Goal: Task Accomplishment & Management: Manage account settings

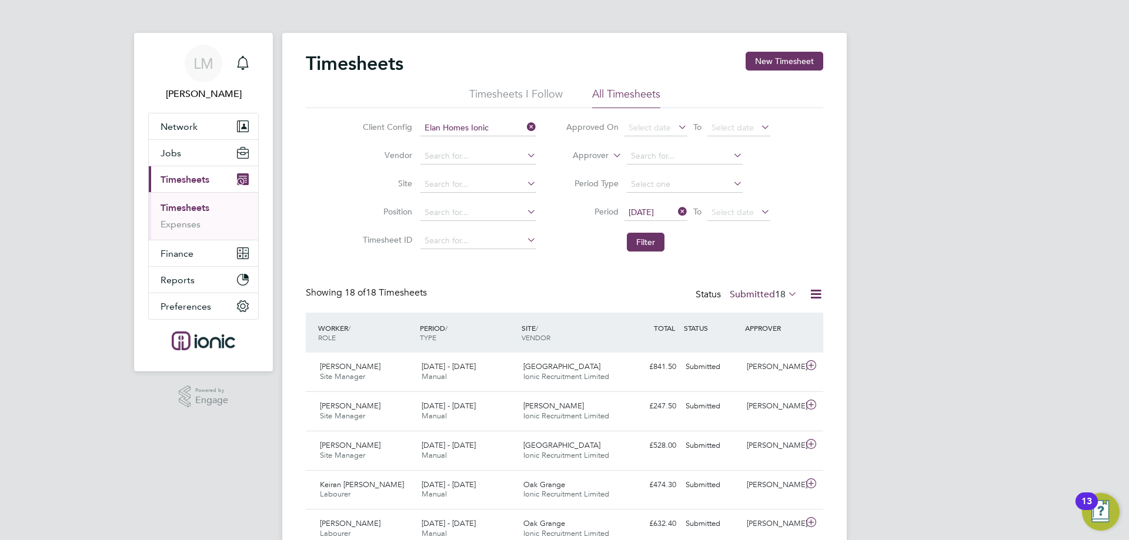
drag, startPoint x: 374, startPoint y: 263, endPoint x: 215, endPoint y: 180, distance: 179.6
click at [193, 152] on button "Jobs" at bounding box center [203, 153] width 109 height 26
click at [189, 156] on button "Jobs" at bounding box center [203, 153] width 109 height 26
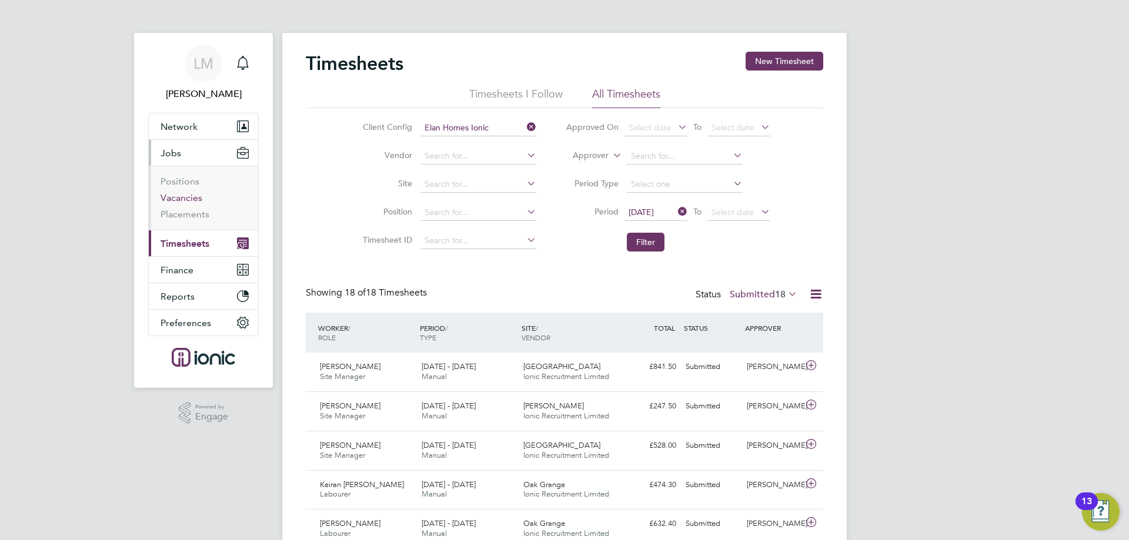
click at [181, 201] on link "Vacancies" at bounding box center [182, 197] width 42 height 11
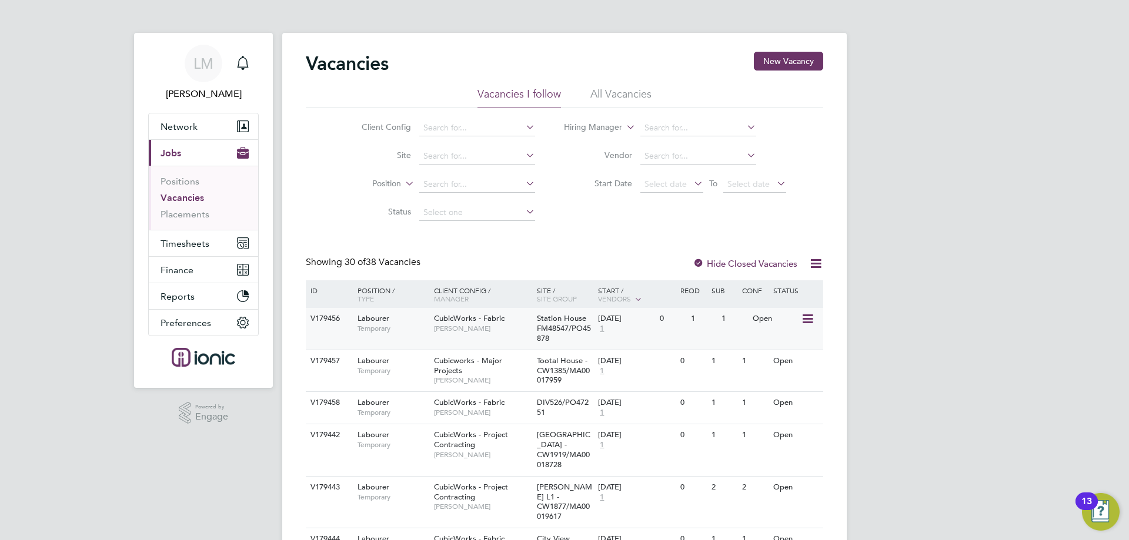
click at [809, 319] on icon at bounding box center [807, 319] width 12 height 14
click at [790, 380] on li "Update Status" at bounding box center [778, 379] width 68 height 16
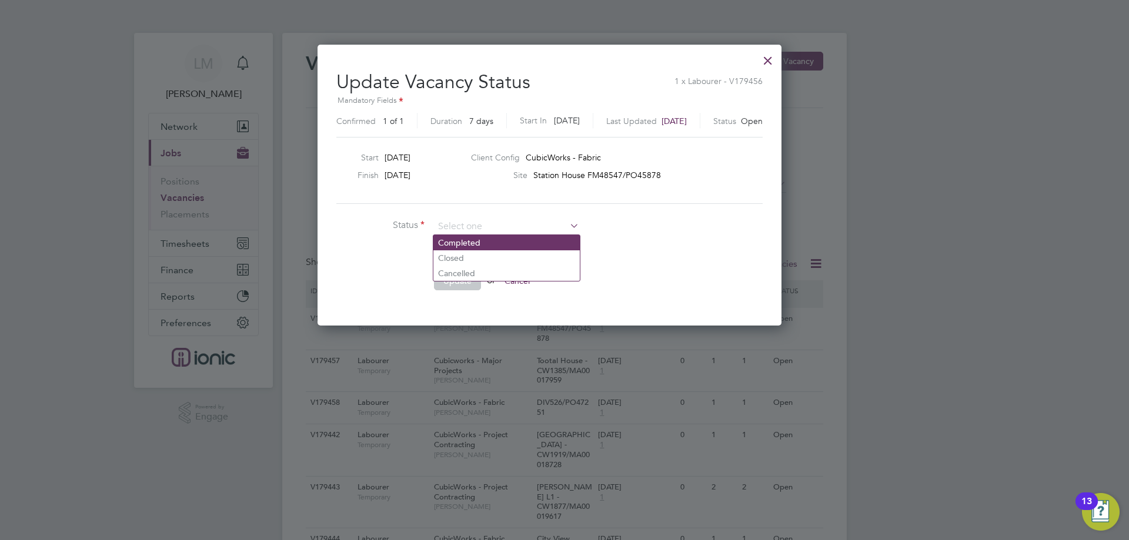
click at [479, 240] on li "Completed" at bounding box center [506, 242] width 146 height 15
type input "Completed"
click at [445, 275] on button "Update" at bounding box center [457, 281] width 47 height 19
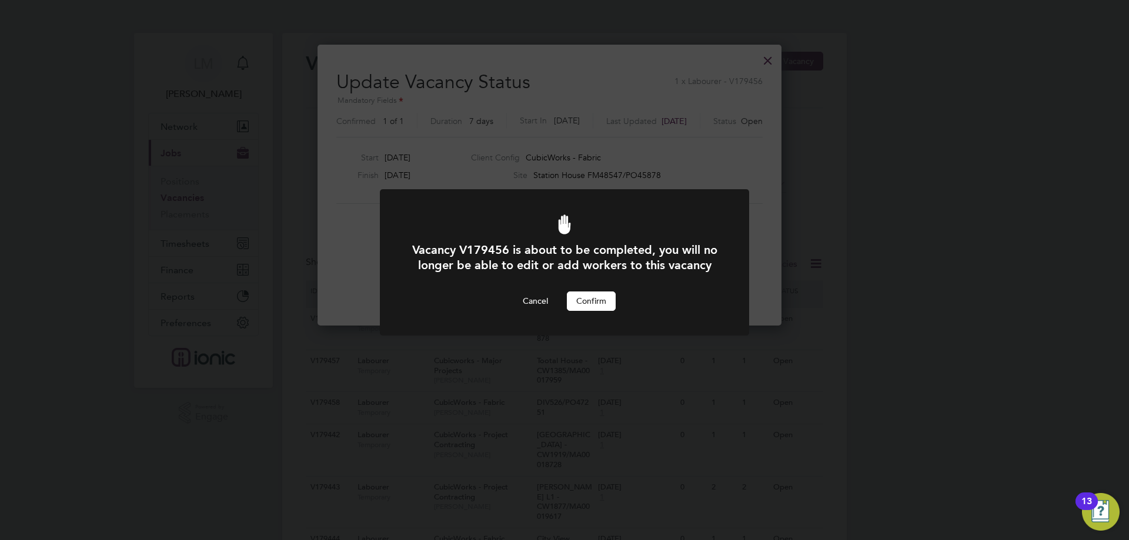
click at [593, 310] on button "Confirm" at bounding box center [591, 301] width 49 height 19
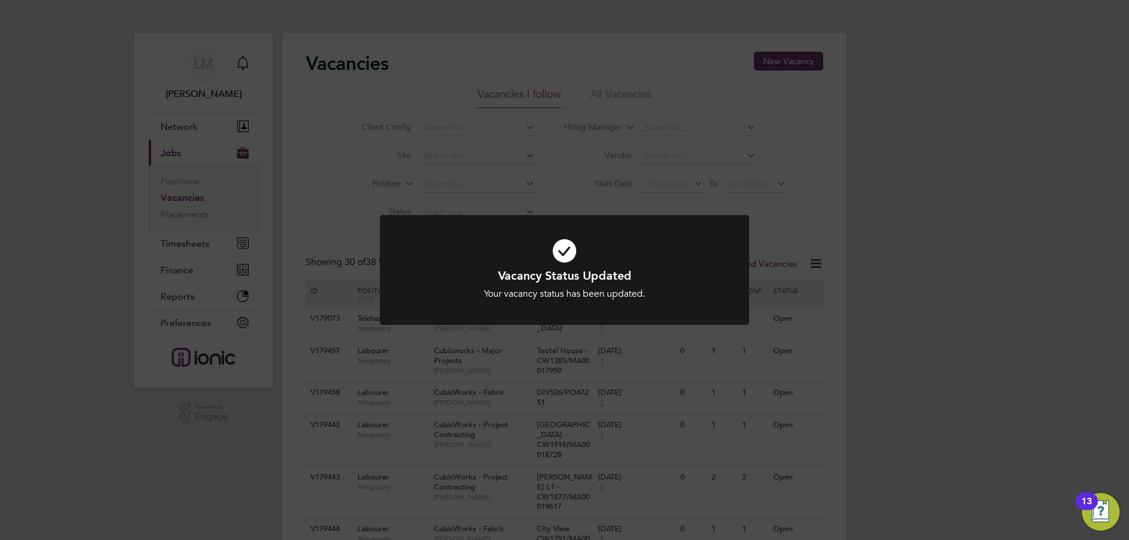
click at [903, 209] on div "Vacancy Status Updated Your vacancy status has been updated. Cancel Okay" at bounding box center [564, 270] width 1129 height 540
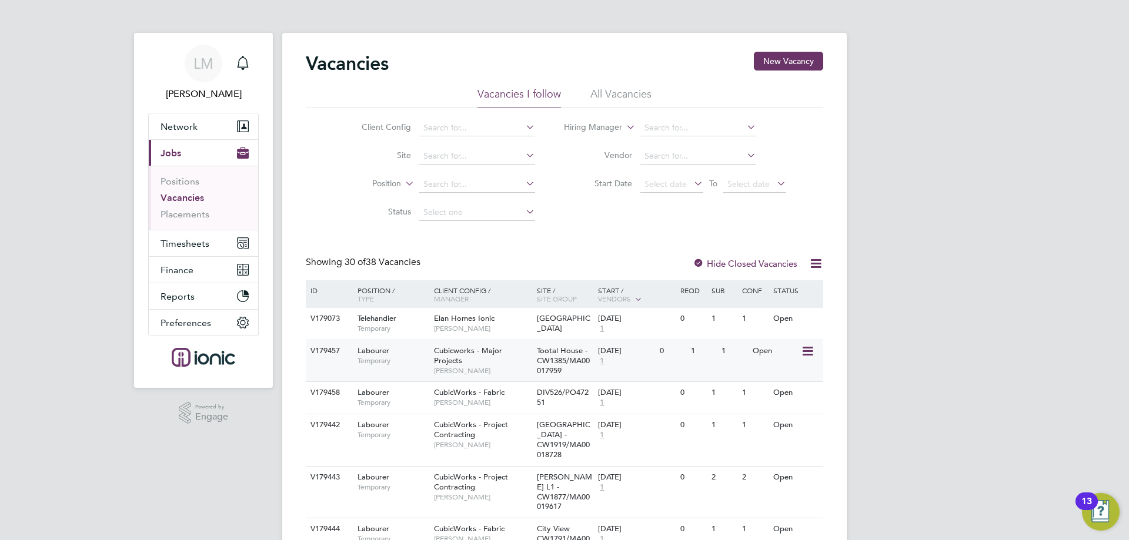
click at [804, 351] on icon at bounding box center [807, 352] width 12 height 14
click at [786, 410] on li "Update Status" at bounding box center [778, 411] width 68 height 16
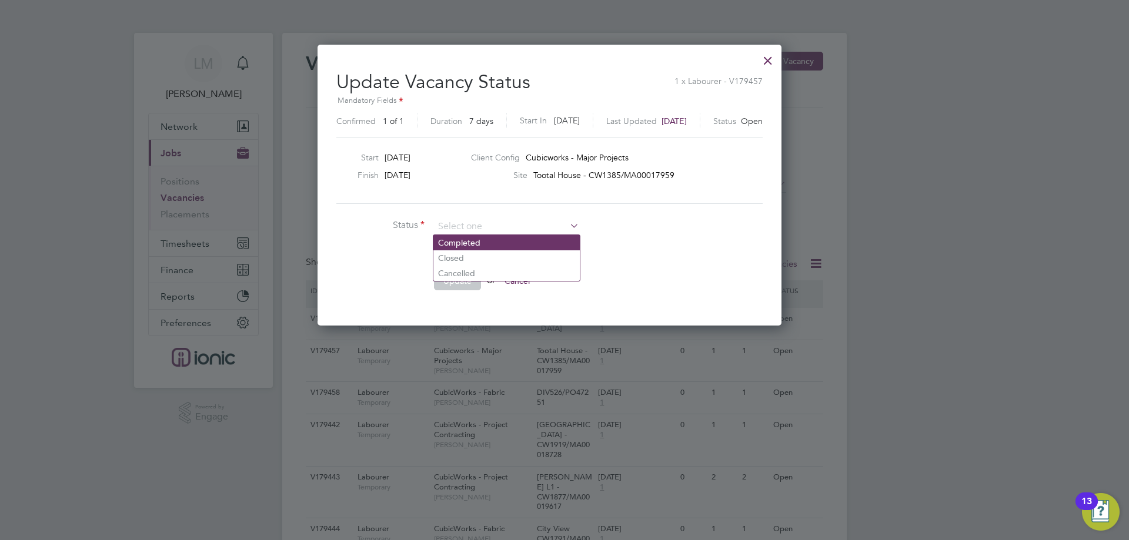
click at [464, 246] on li "Completed" at bounding box center [506, 242] width 146 height 15
type input "Completed"
click at [458, 282] on button "Update" at bounding box center [457, 281] width 47 height 19
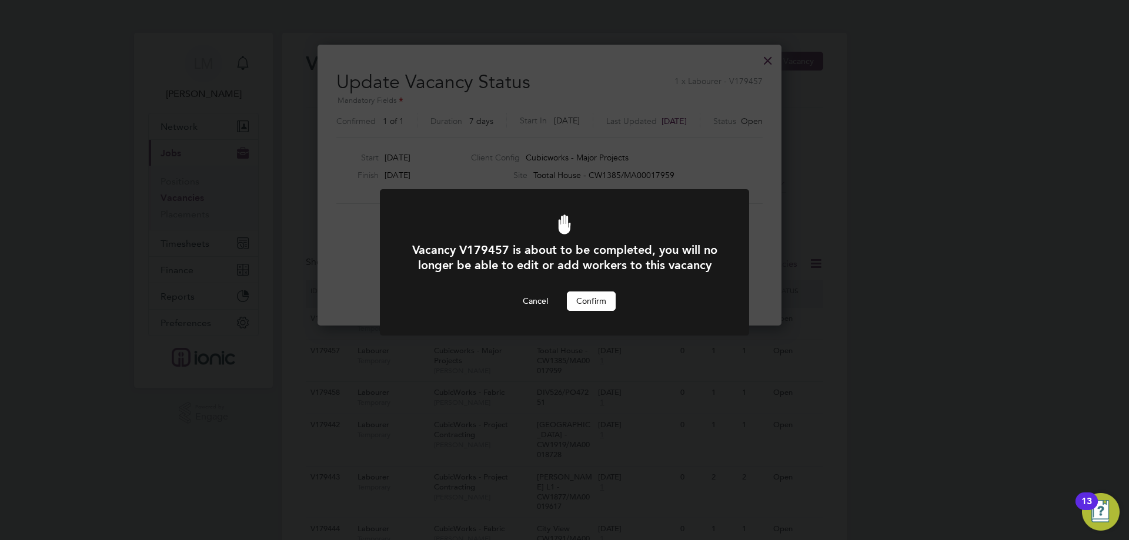
click at [594, 310] on button "Confirm" at bounding box center [591, 301] width 49 height 19
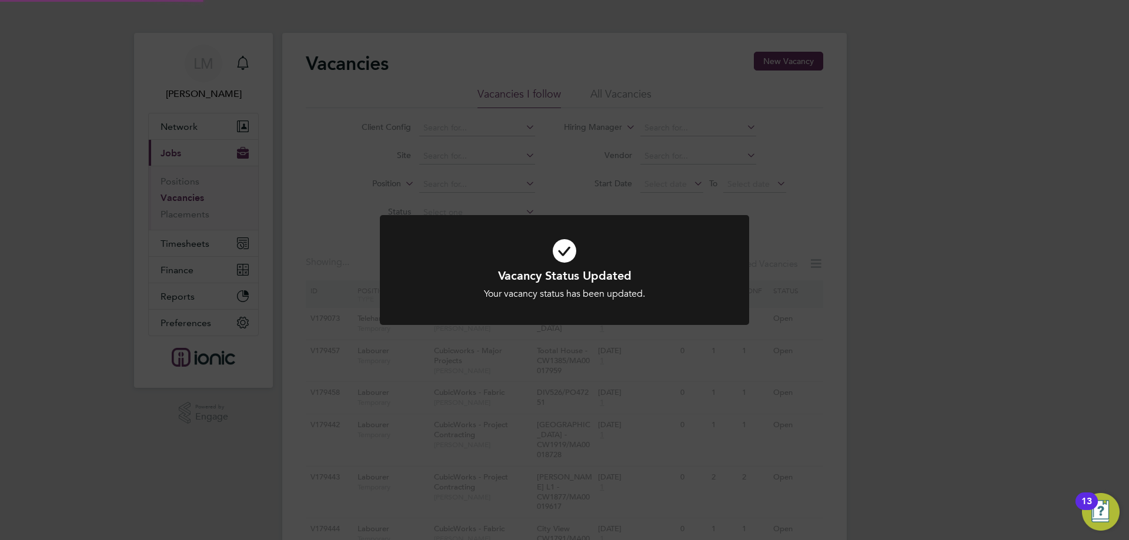
click at [914, 376] on div "Vacancy Status Updated Your vacancy status has been updated. Cancel Okay" at bounding box center [564, 270] width 1129 height 540
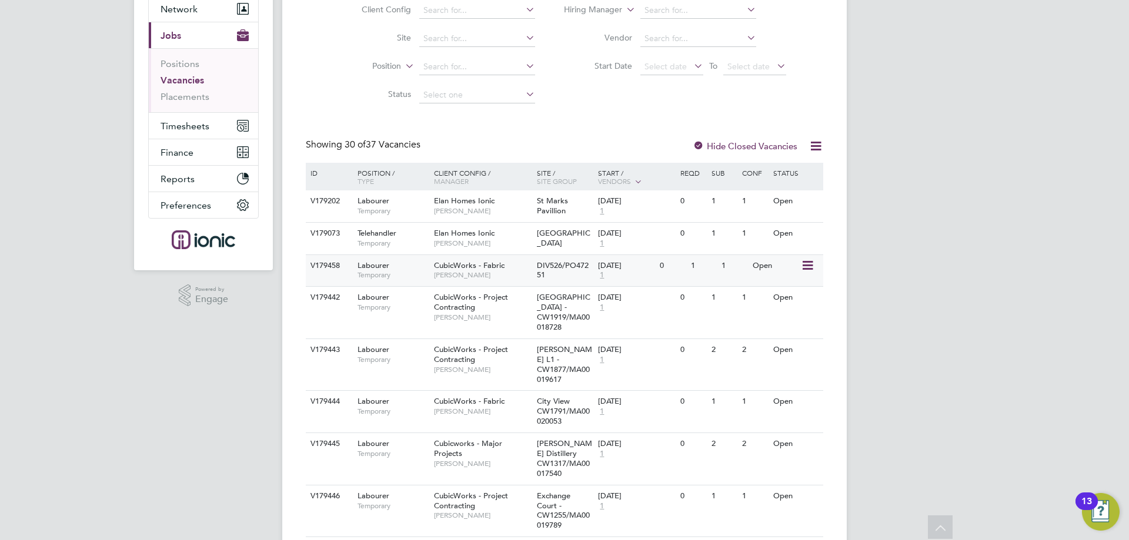
click at [809, 266] on icon at bounding box center [807, 266] width 12 height 14
click at [769, 318] on li "Update Status" at bounding box center [778, 326] width 68 height 16
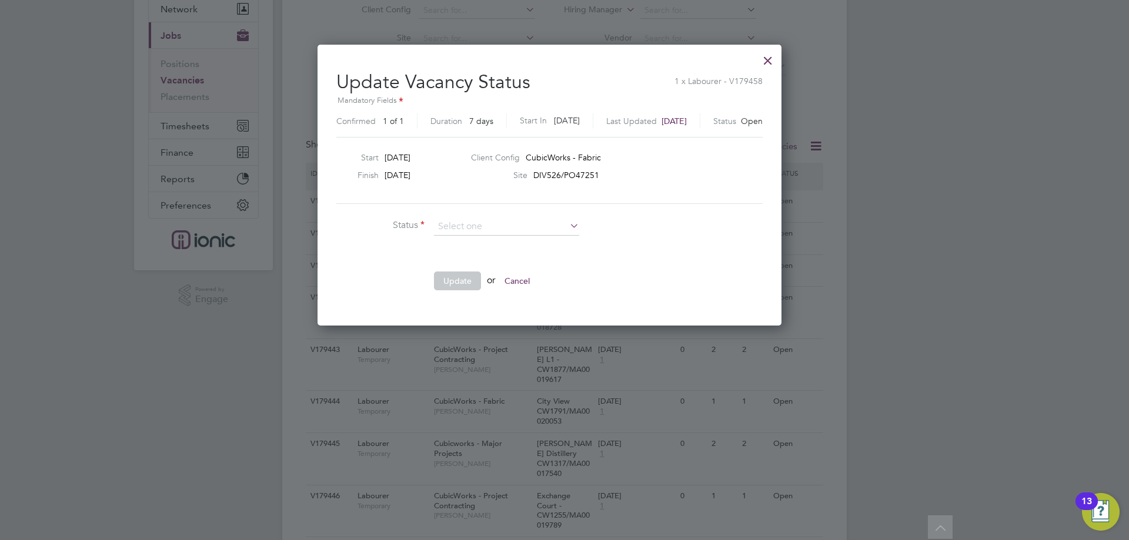
click at [503, 238] on li "Completed" at bounding box center [506, 242] width 146 height 15
type input "Completed"
click at [440, 284] on button "Update" at bounding box center [457, 281] width 47 height 19
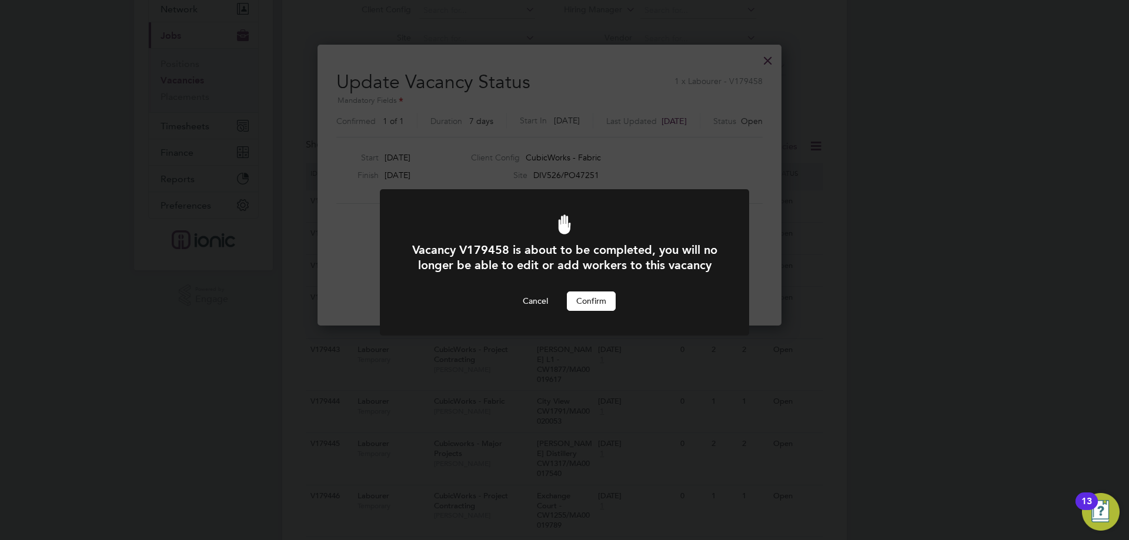
click at [607, 310] on button "Confirm" at bounding box center [591, 301] width 49 height 19
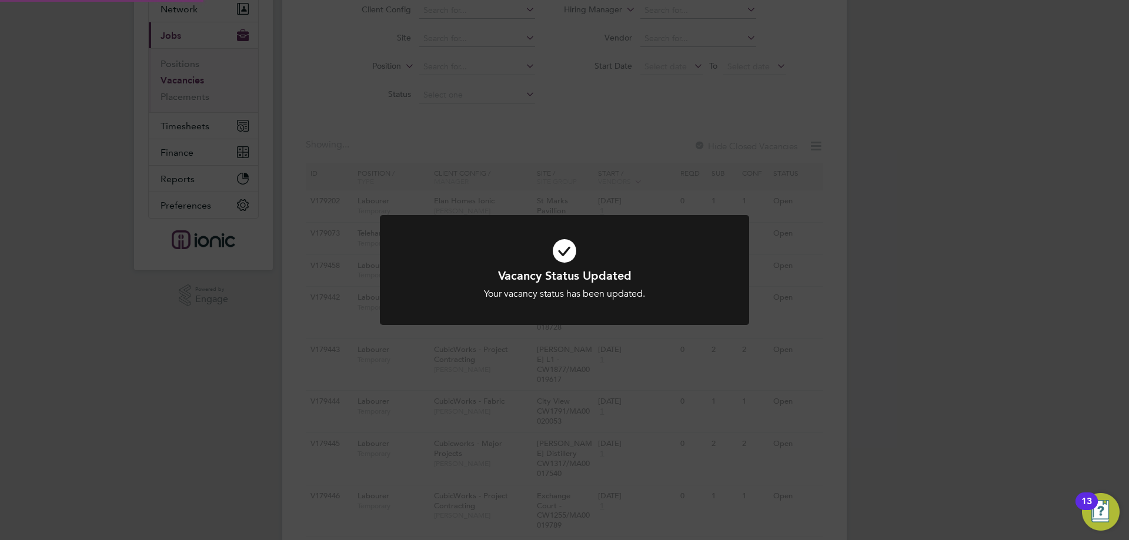
click at [951, 338] on div "Vacancy Status Updated Your vacancy status has been updated. Cancel Okay" at bounding box center [564, 270] width 1129 height 540
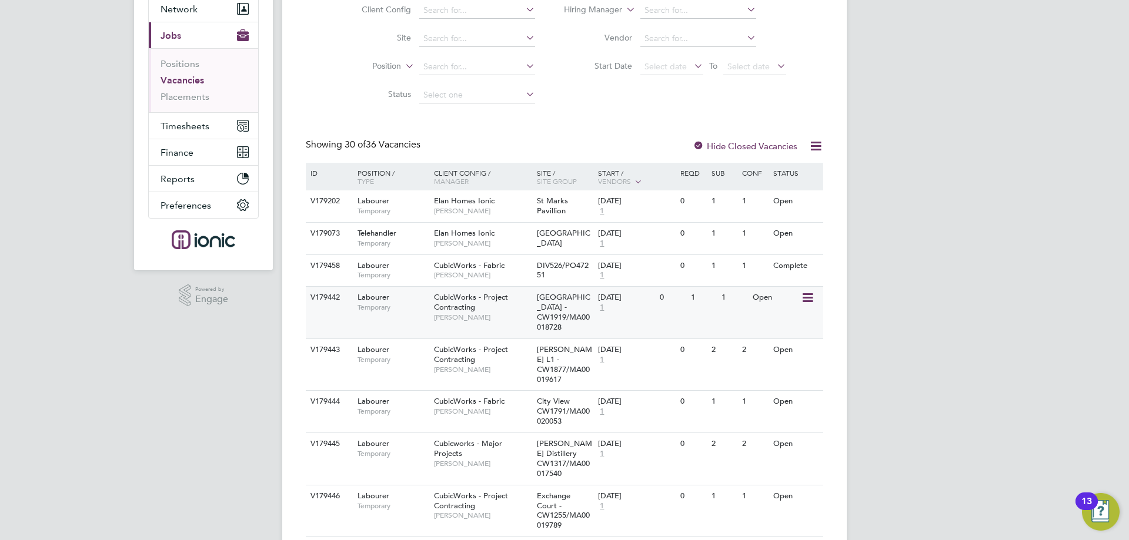
click at [806, 296] on icon at bounding box center [807, 298] width 12 height 14
click at [777, 361] on li "Update Status" at bounding box center [778, 358] width 68 height 16
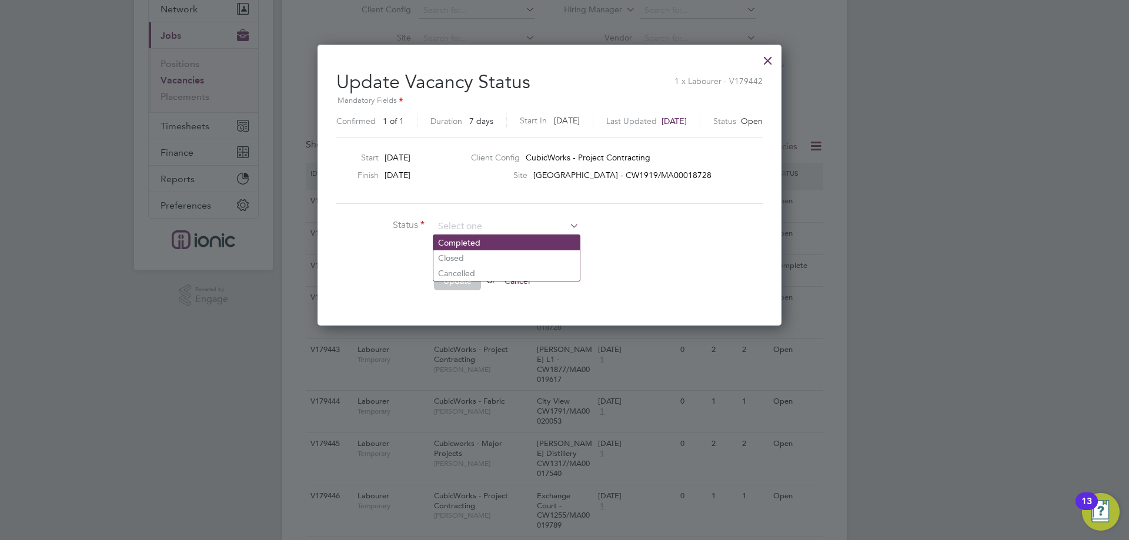
click at [475, 245] on li "Completed" at bounding box center [506, 242] width 146 height 15
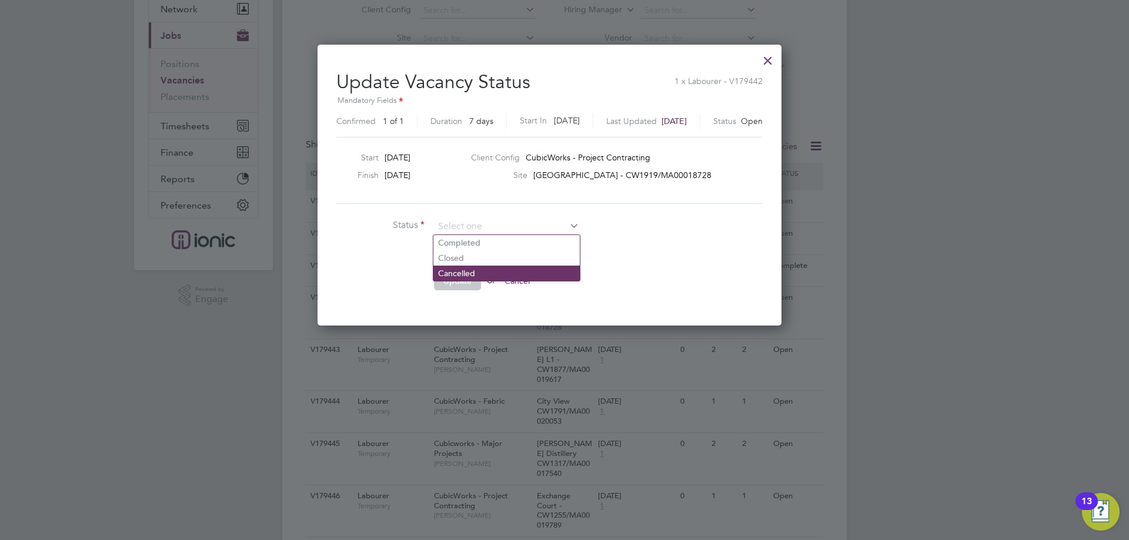
type input "Completed"
click at [460, 279] on button "Update" at bounding box center [457, 281] width 47 height 19
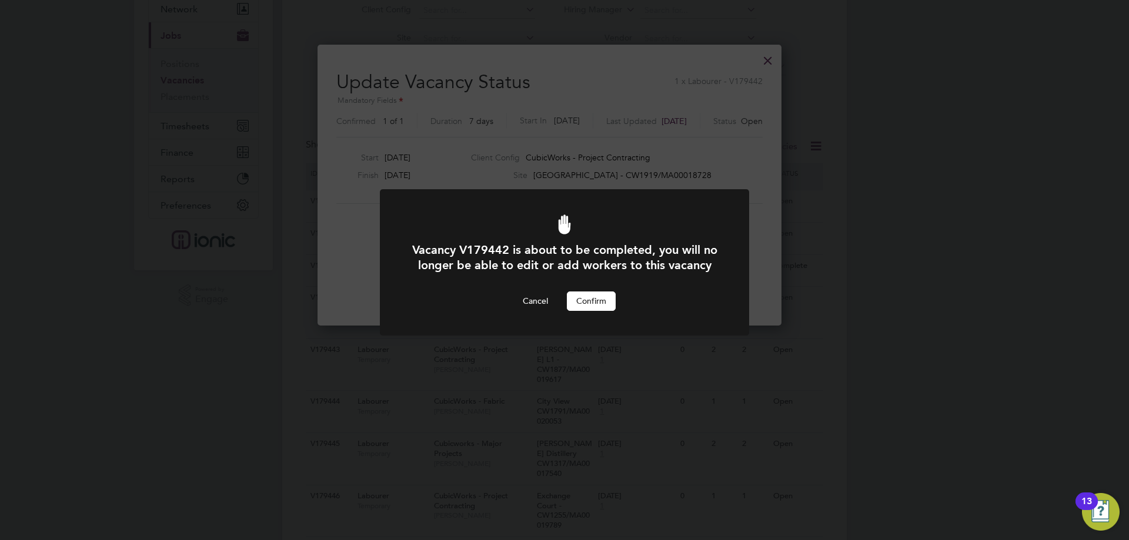
click at [603, 310] on button "Confirm" at bounding box center [591, 301] width 49 height 19
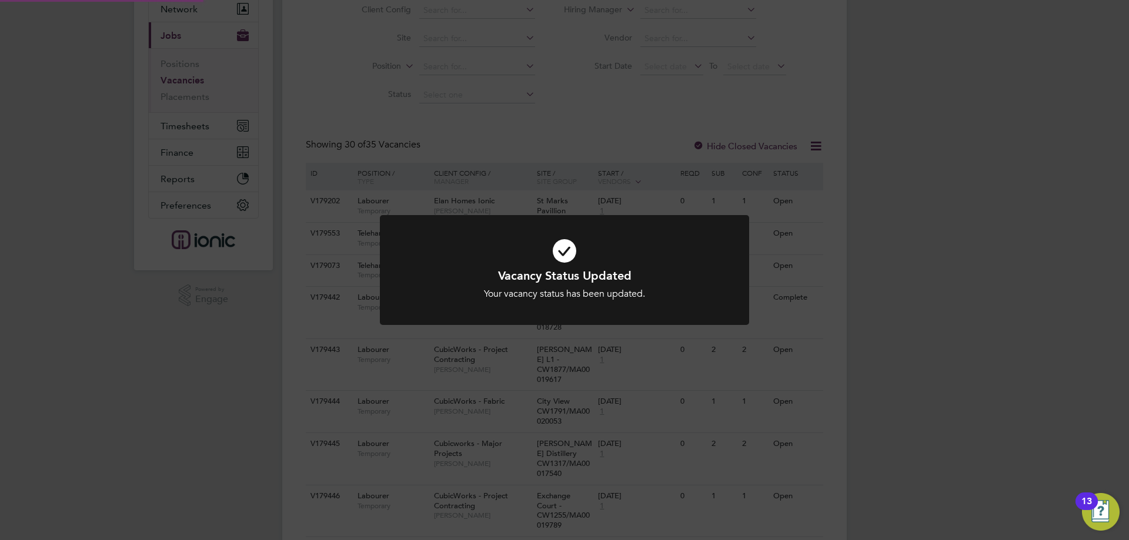
click at [929, 331] on div "Vacancy Status Updated Your vacancy status has been updated. Cancel Okay" at bounding box center [564, 270] width 1129 height 540
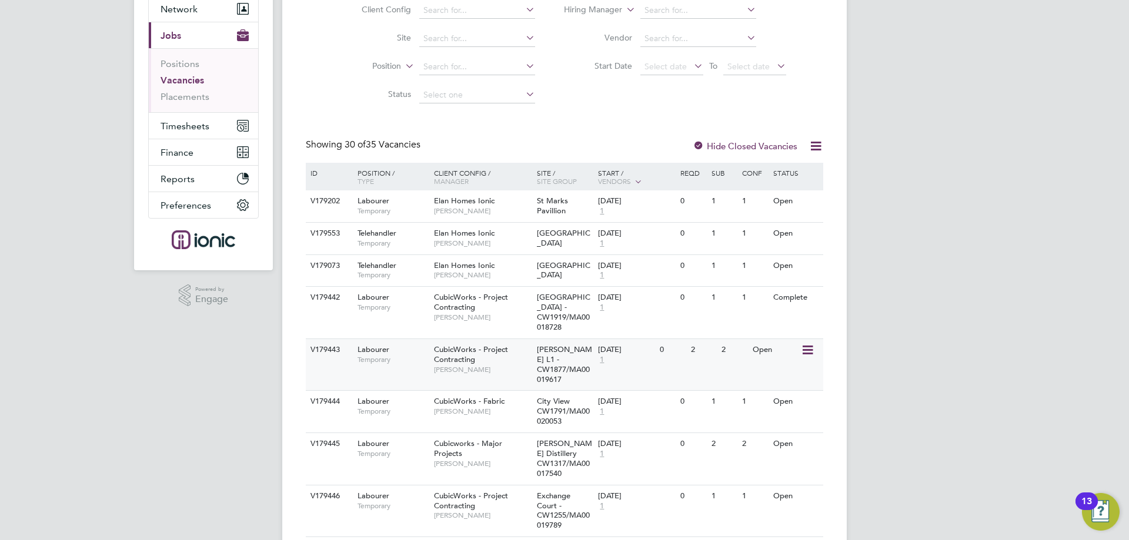
click at [804, 343] on icon at bounding box center [807, 350] width 12 height 14
click at [756, 399] on li "Update Status" at bounding box center [778, 400] width 68 height 16
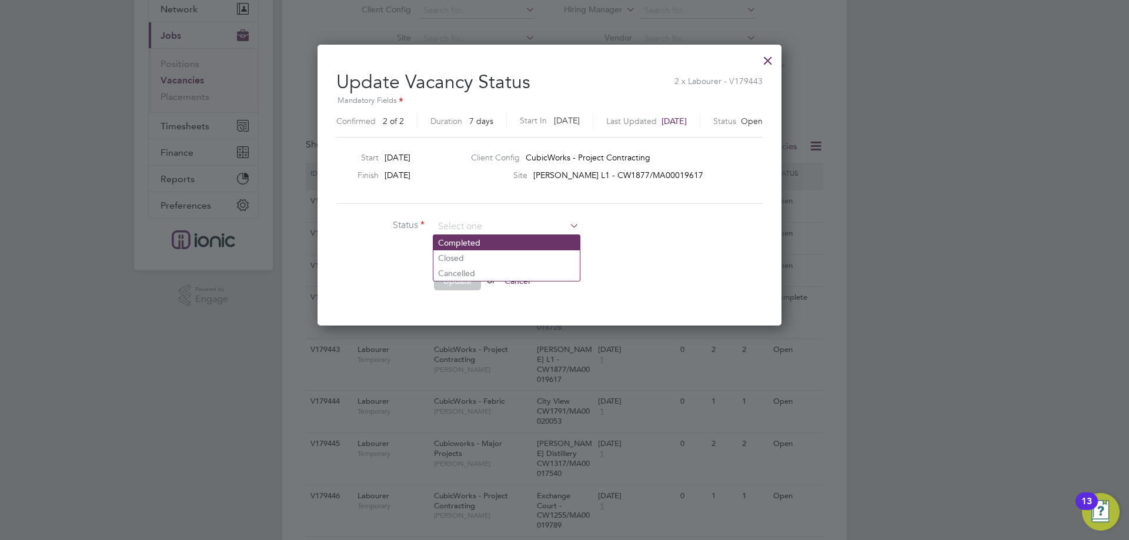
click at [456, 242] on li "Completed" at bounding box center [506, 242] width 146 height 15
type input "Completed"
click at [459, 281] on button "Update" at bounding box center [457, 281] width 47 height 19
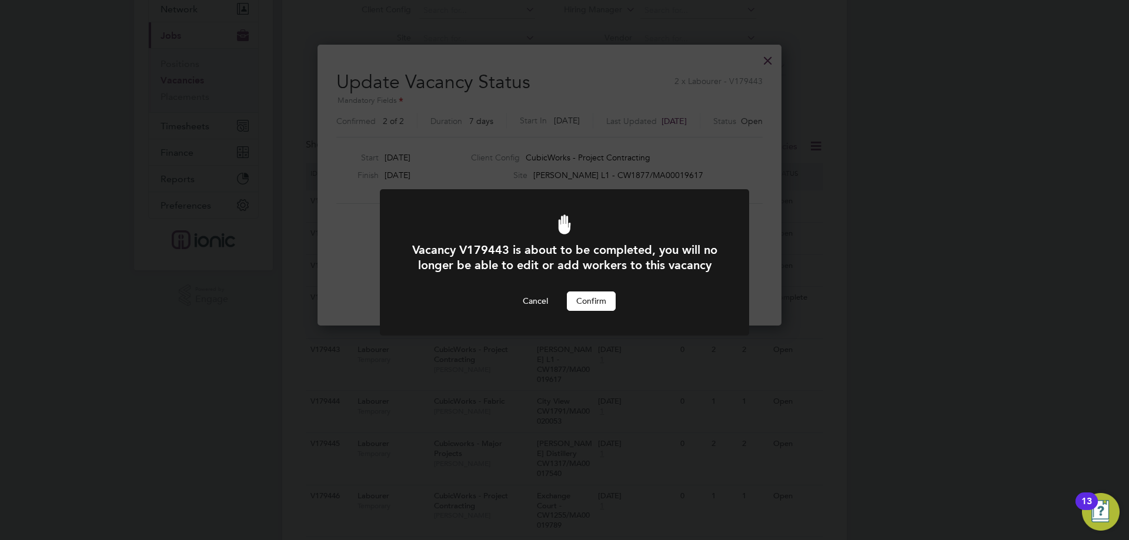
click at [604, 310] on button "Confirm" at bounding box center [591, 301] width 49 height 19
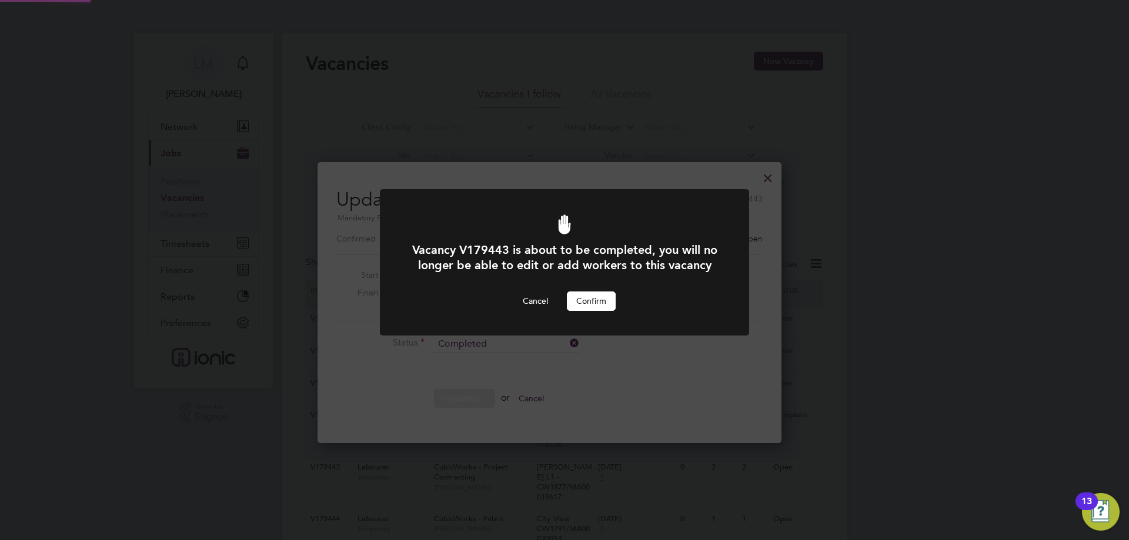
scroll to position [118, 0]
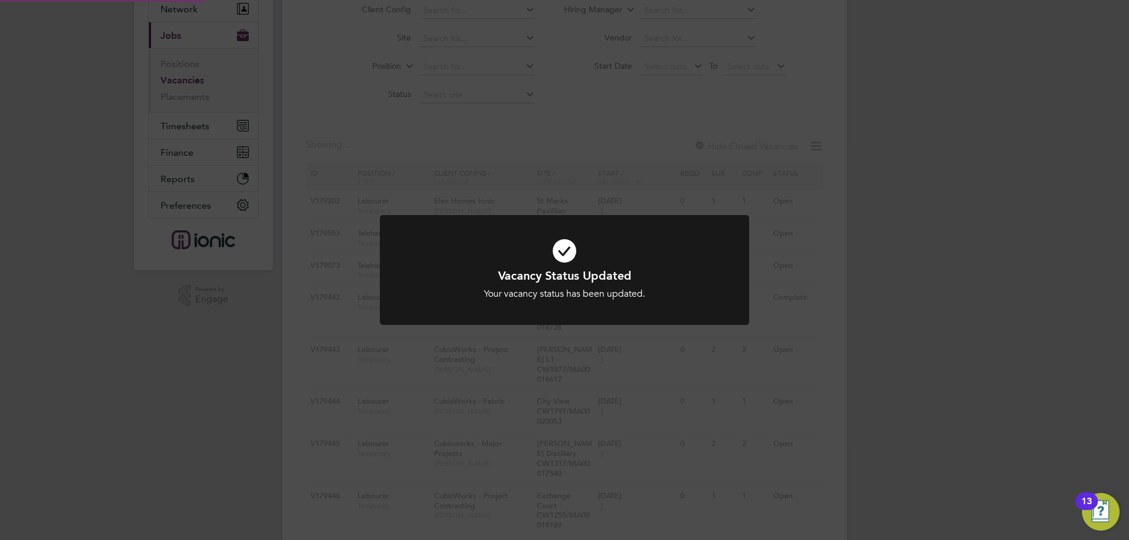
click at [934, 324] on div "Vacancy Status Updated Your vacancy status has been updated. Cancel Okay" at bounding box center [564, 270] width 1129 height 540
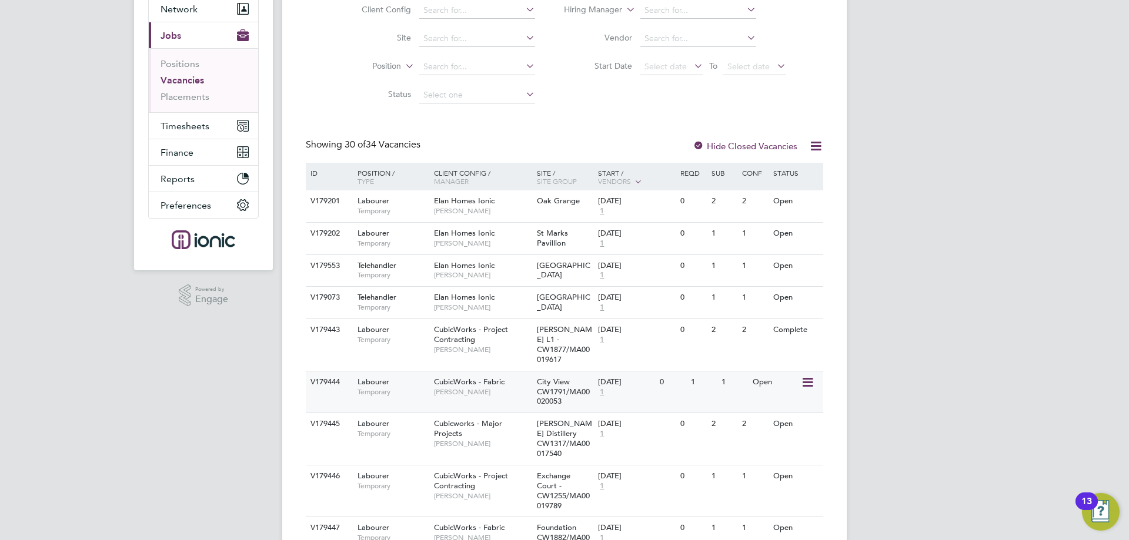
click at [807, 376] on icon at bounding box center [807, 383] width 12 height 14
click at [790, 430] on li "Update Status" at bounding box center [778, 433] width 68 height 16
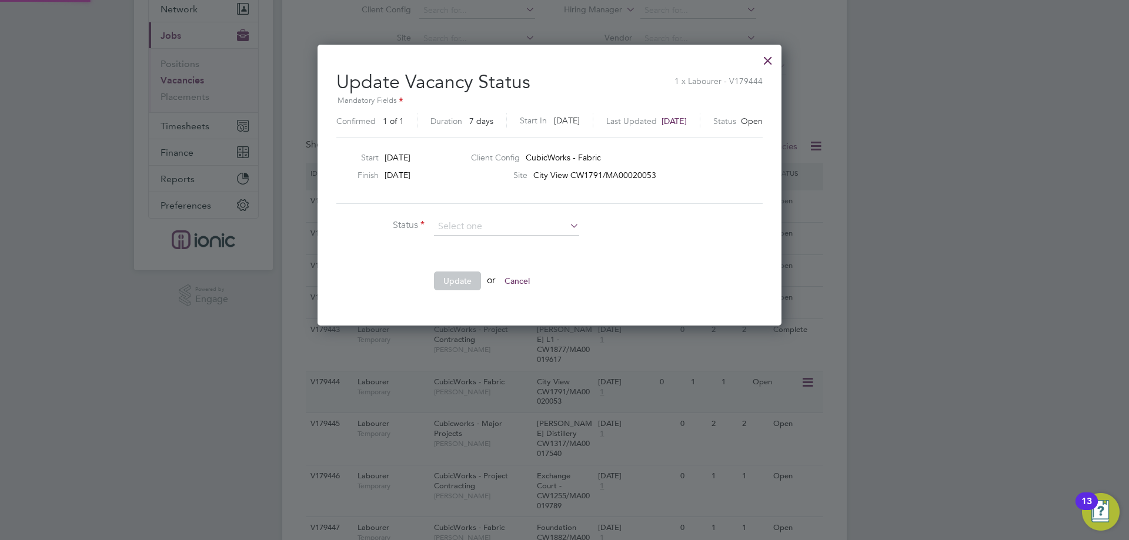
scroll to position [6, 6]
click at [470, 249] on li "Completed" at bounding box center [506, 242] width 146 height 15
type input "Completed"
click at [469, 278] on button "Update" at bounding box center [457, 281] width 47 height 19
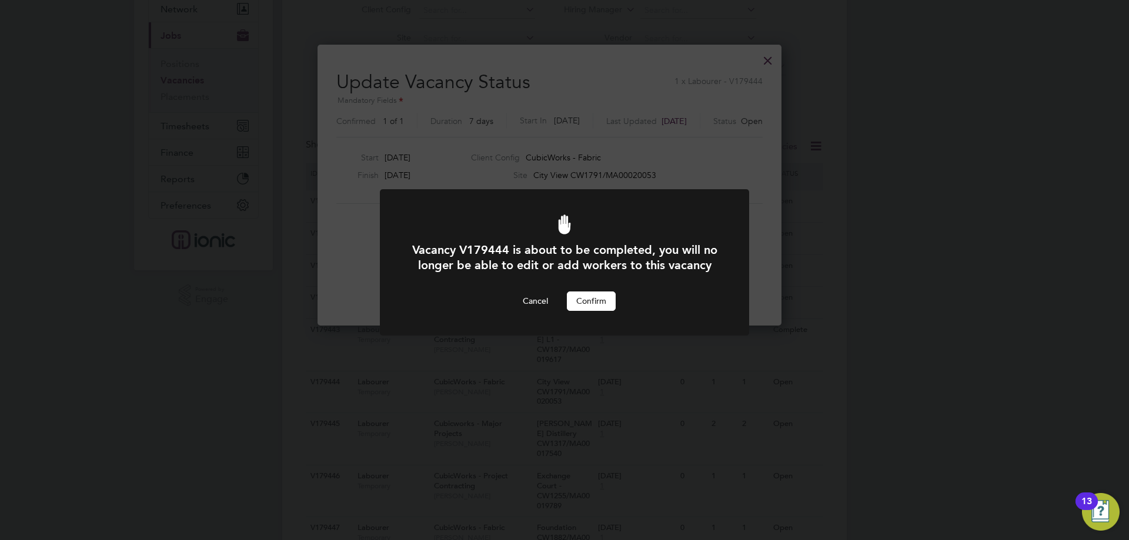
click at [607, 310] on button "Confirm" at bounding box center [591, 301] width 49 height 19
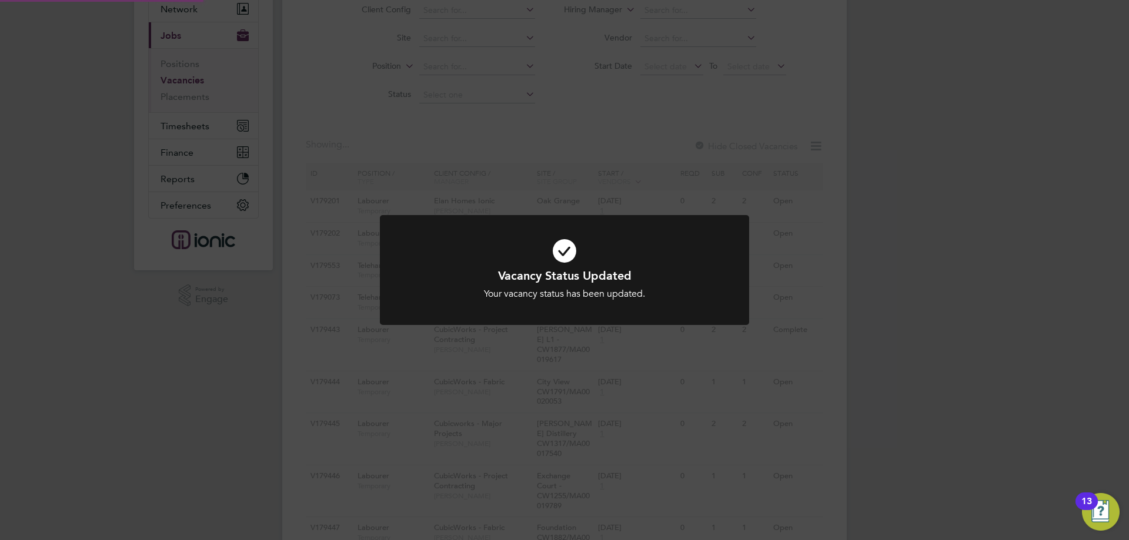
click at [937, 332] on div "Vacancy Status Updated Your vacancy status has been updated. Cancel Okay" at bounding box center [564, 270] width 1129 height 540
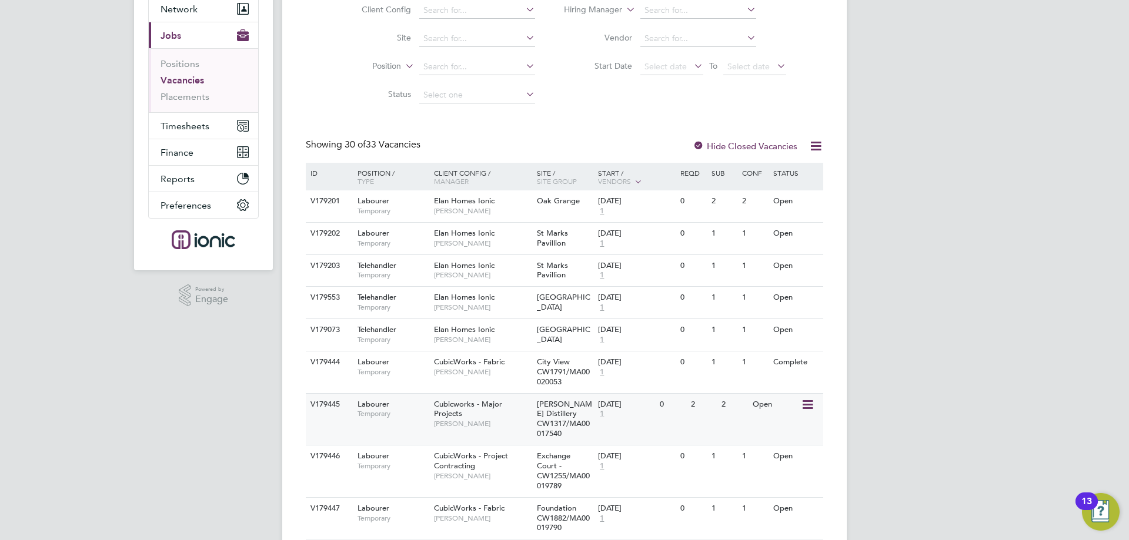
click at [803, 405] on icon at bounding box center [807, 405] width 12 height 14
click at [771, 465] on li "Update Status" at bounding box center [778, 465] width 68 height 16
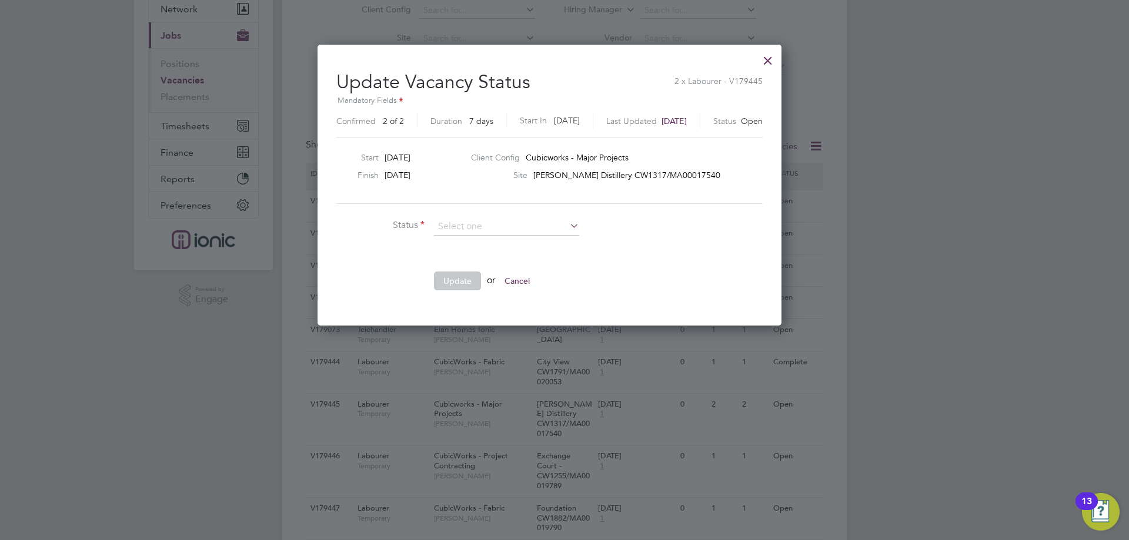
click at [449, 242] on li "Completed" at bounding box center [506, 242] width 146 height 15
type input "Completed"
click at [445, 282] on button "Update" at bounding box center [457, 281] width 47 height 19
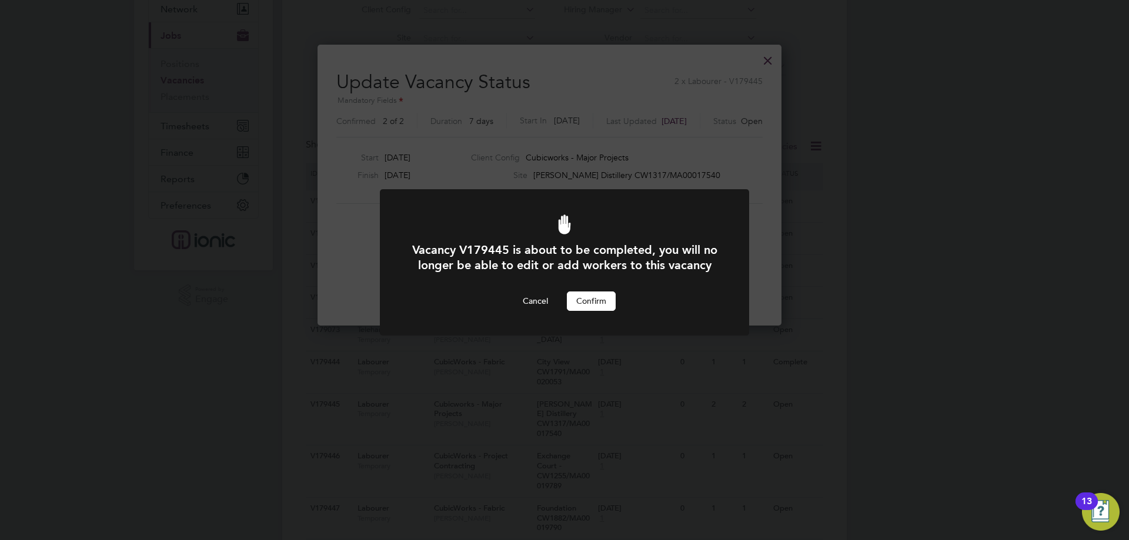
click at [616, 310] on div "Cancel Confirm" at bounding box center [565, 301] width 306 height 19
click at [605, 310] on button "Confirm" at bounding box center [591, 301] width 49 height 19
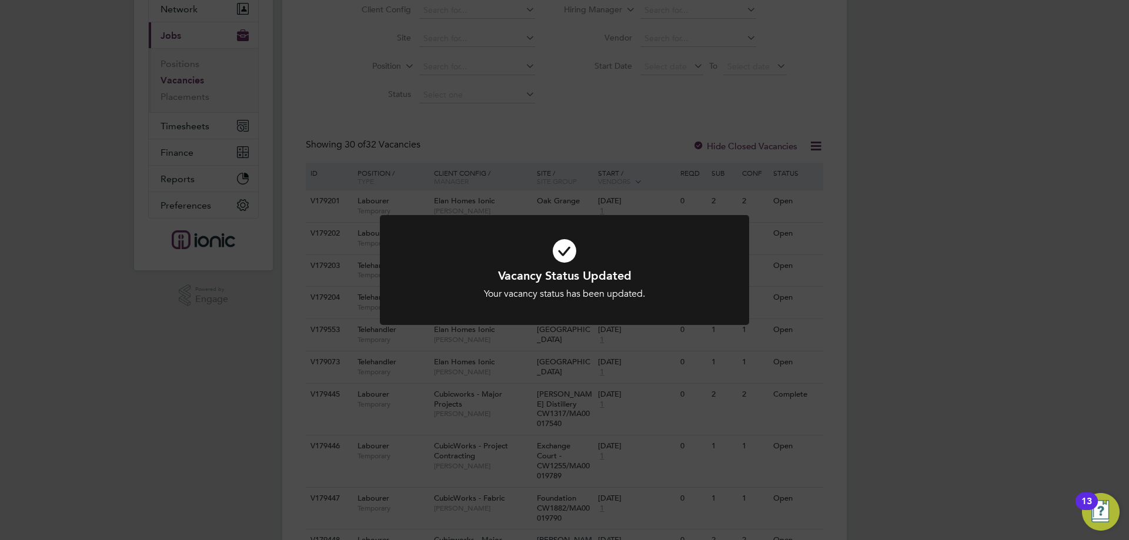
click at [877, 383] on div "Vacancy Status Updated Your vacancy status has been updated. Cancel Okay" at bounding box center [564, 270] width 1129 height 540
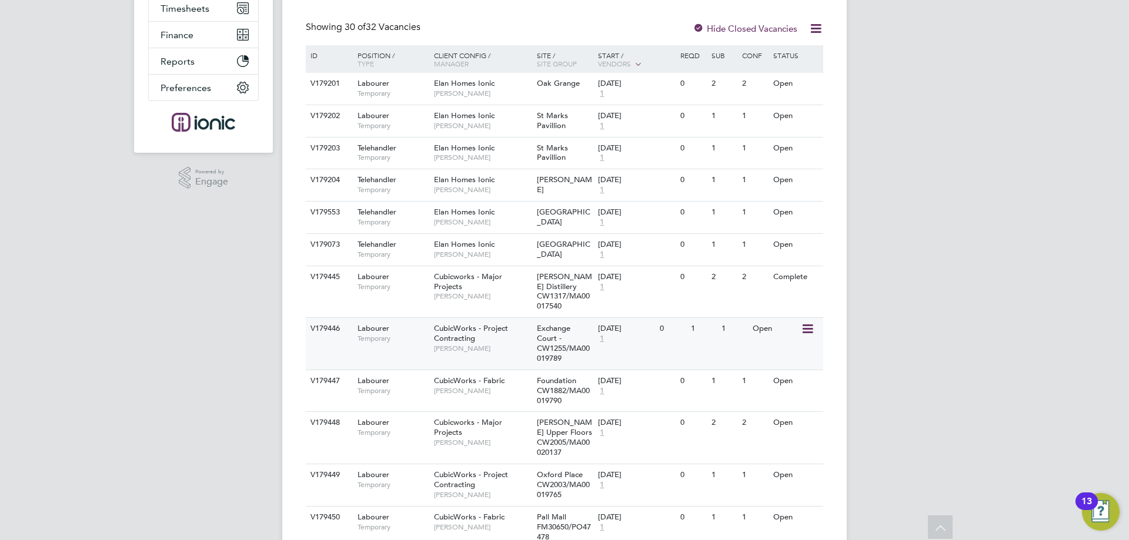
click at [807, 327] on icon at bounding box center [807, 329] width 12 height 14
click at [784, 395] on li "Update Status" at bounding box center [778, 390] width 68 height 16
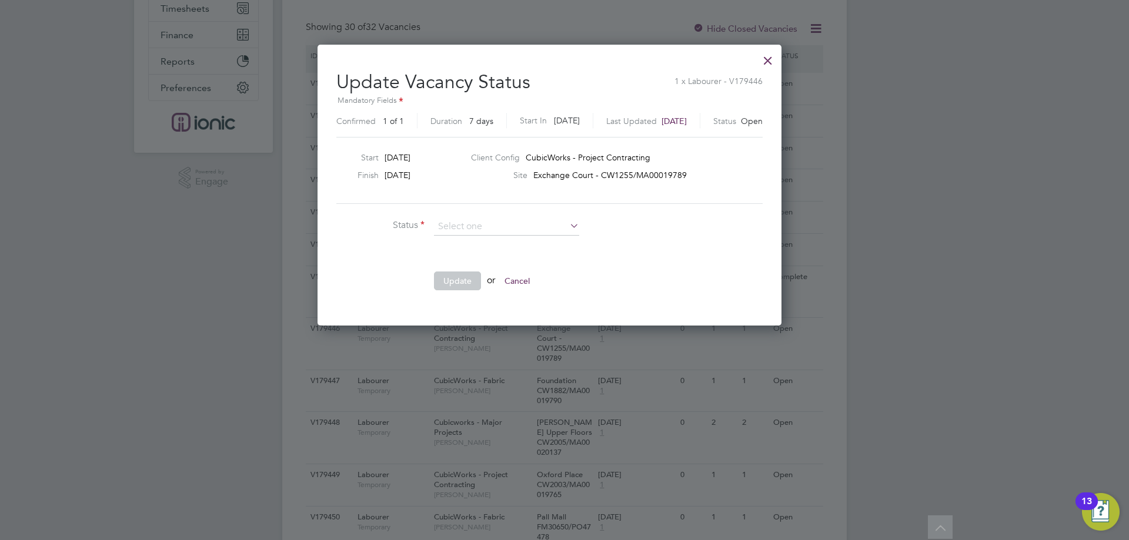
click at [462, 249] on div "Vacancies New Vacancy Vacancies I follow All Vacancies Client Config Site Posit…" at bounding box center [564, 532] width 564 height 1469
click at [465, 228] on input at bounding box center [506, 227] width 145 height 18
click at [463, 246] on li "Completed" at bounding box center [506, 242] width 146 height 15
type input "Completed"
click at [456, 280] on button "Update" at bounding box center [457, 281] width 47 height 19
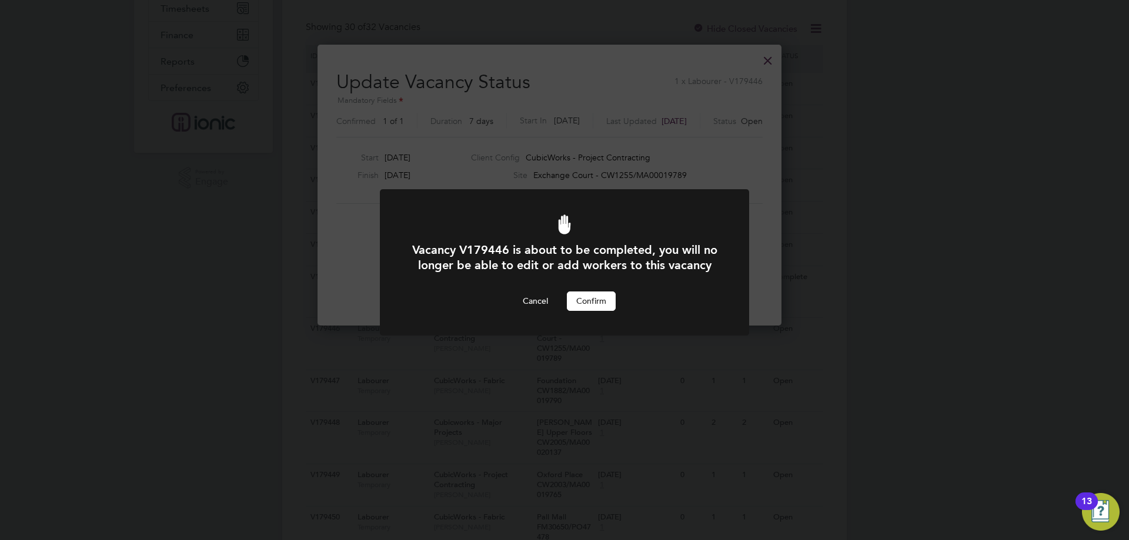
click at [592, 310] on button "Confirm" at bounding box center [591, 301] width 49 height 19
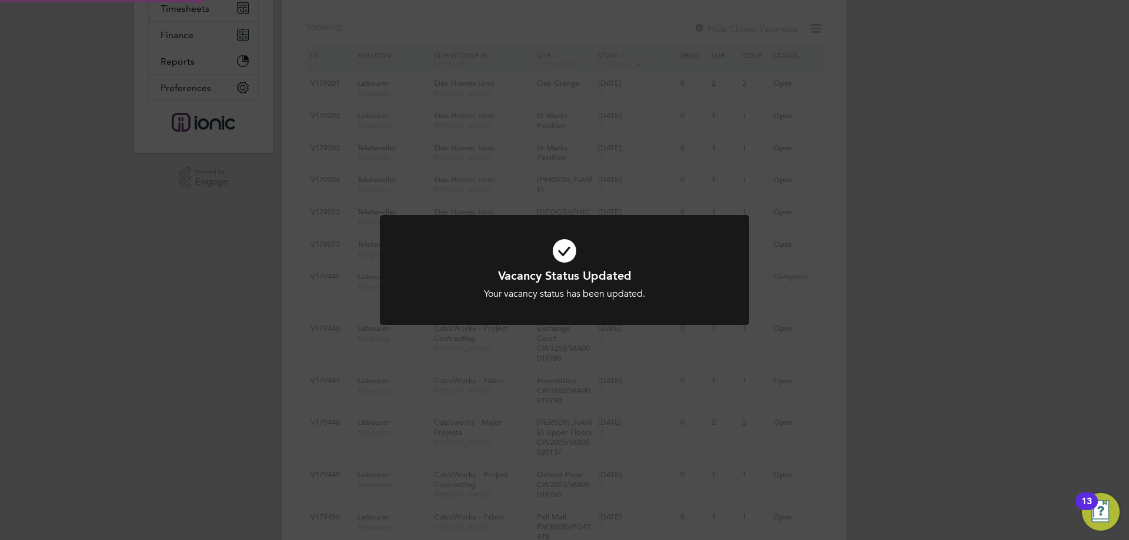
click at [970, 375] on div "Vacancy Status Updated Your vacancy status has been updated. Cancel Okay" at bounding box center [564, 270] width 1129 height 540
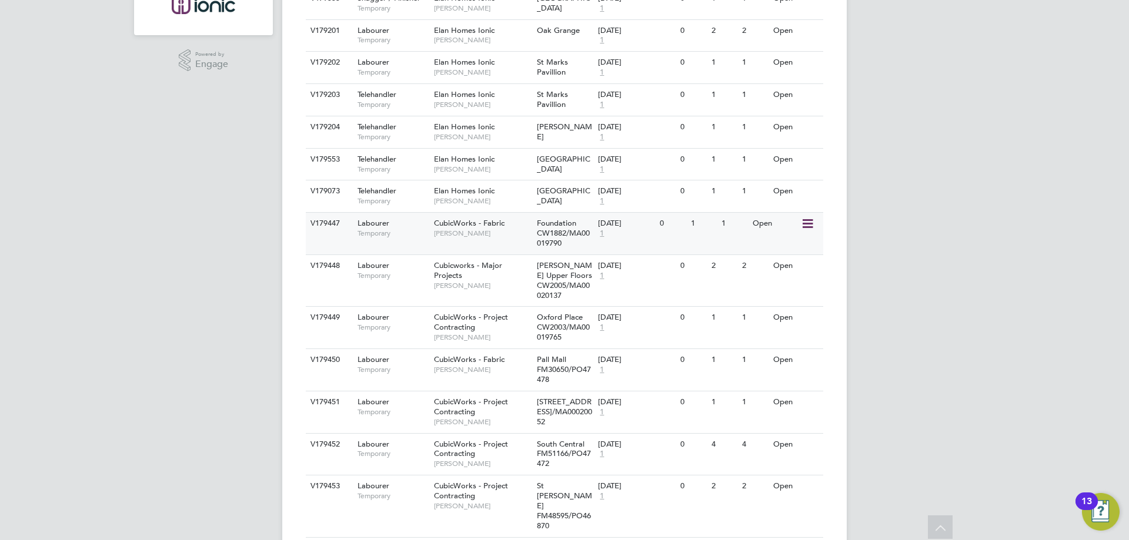
click at [807, 226] on icon at bounding box center [807, 224] width 12 height 14
click at [784, 283] on li "Update Status" at bounding box center [778, 284] width 68 height 16
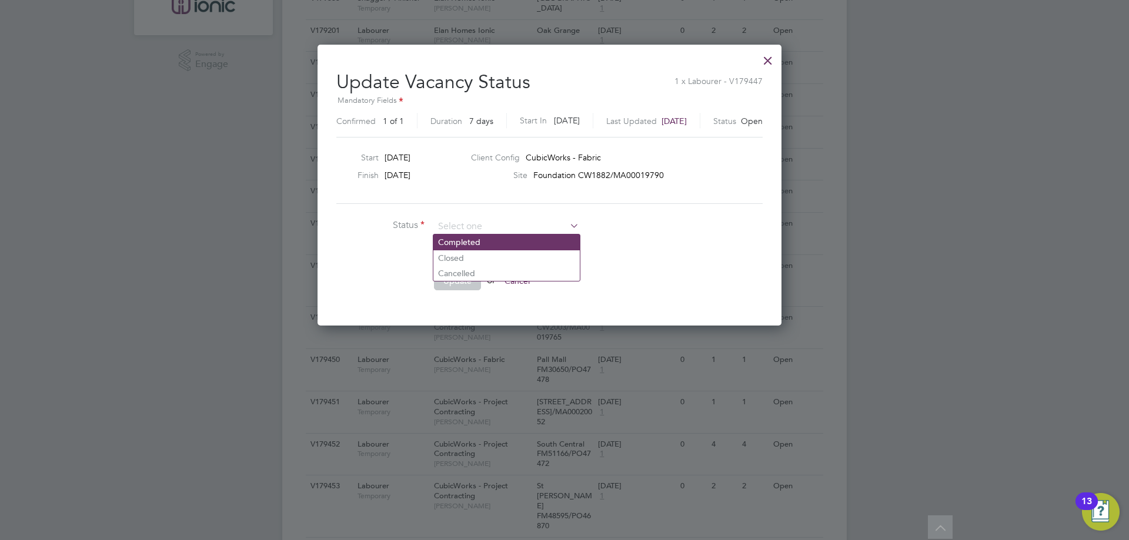
click at [473, 244] on li "Completed" at bounding box center [506, 242] width 146 height 15
type input "Completed"
click at [455, 280] on button "Update" at bounding box center [457, 281] width 47 height 19
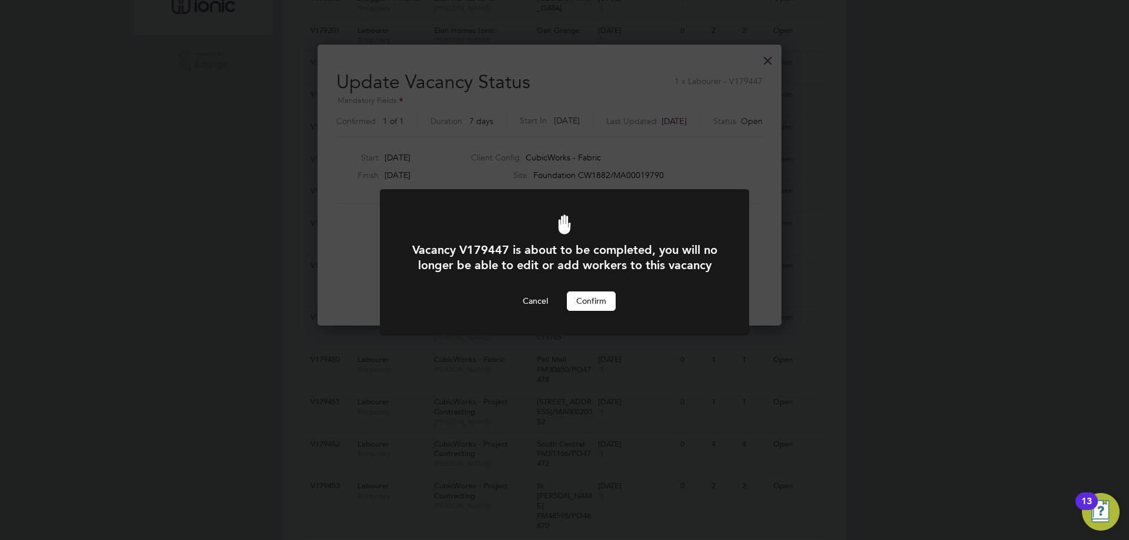
click at [596, 310] on button "Confirm" at bounding box center [591, 301] width 49 height 19
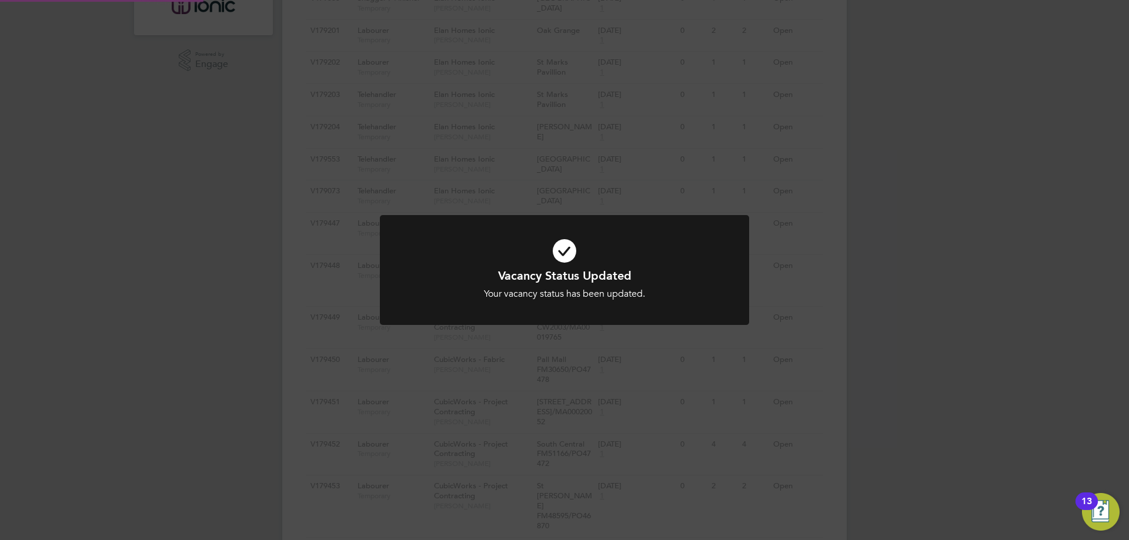
click at [946, 338] on div "Vacancy Status Updated Your vacancy status has been updated. Cancel Okay" at bounding box center [564, 270] width 1129 height 540
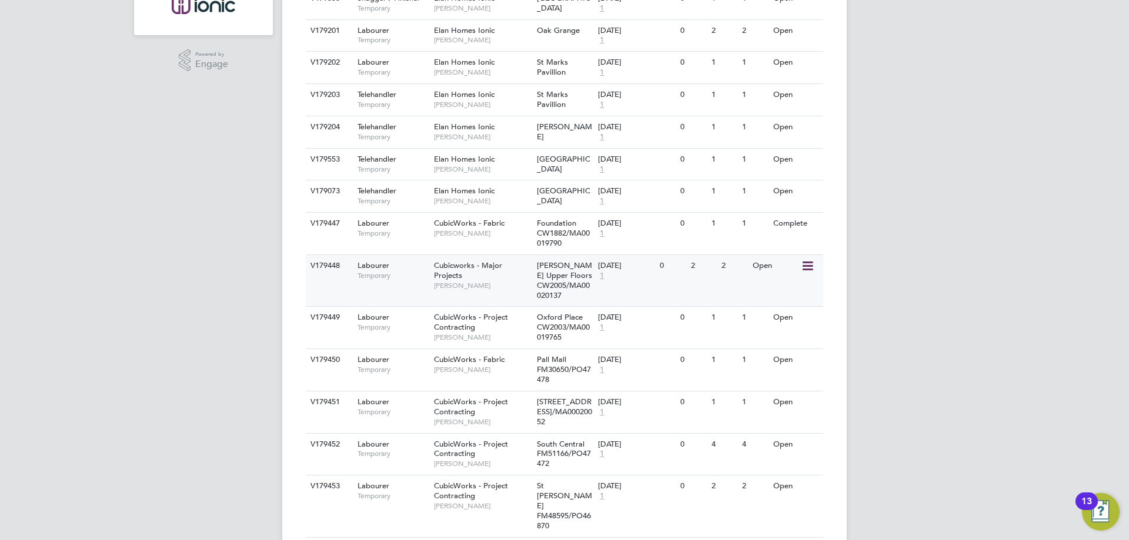
click at [806, 266] on icon at bounding box center [807, 266] width 12 height 14
click at [774, 326] on li "Update Status" at bounding box center [778, 326] width 68 height 16
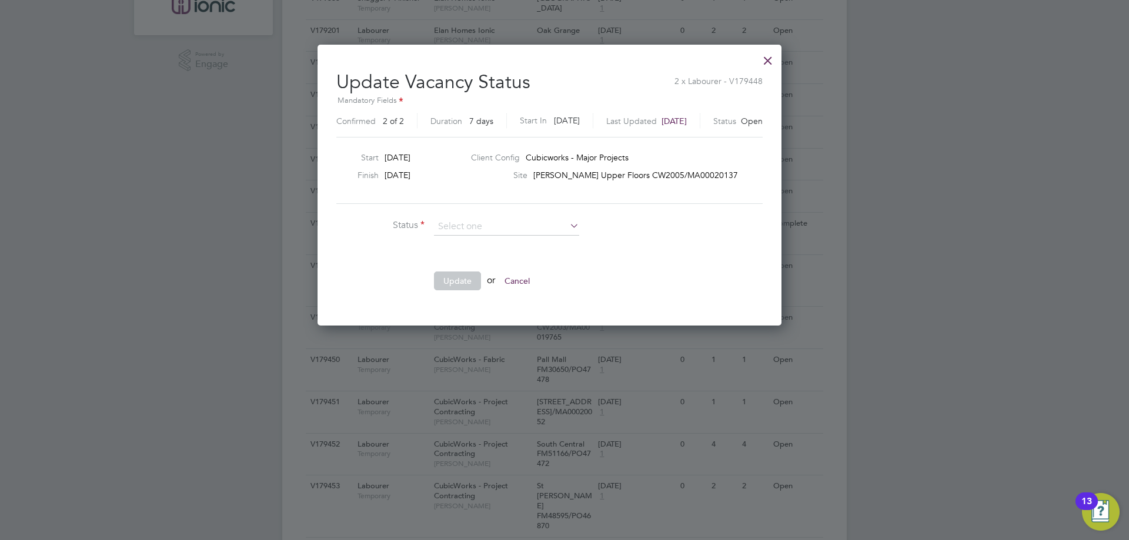
click at [485, 242] on li "Completed" at bounding box center [506, 242] width 146 height 15
type input "Completed"
click at [458, 272] on button "Update" at bounding box center [457, 281] width 47 height 19
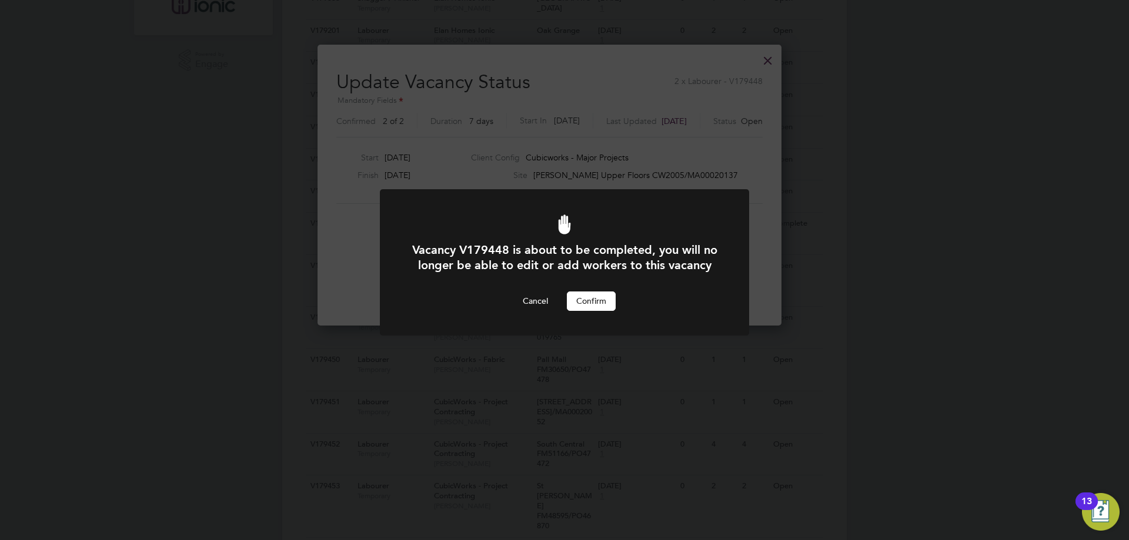
click at [593, 310] on button "Confirm" at bounding box center [591, 301] width 49 height 19
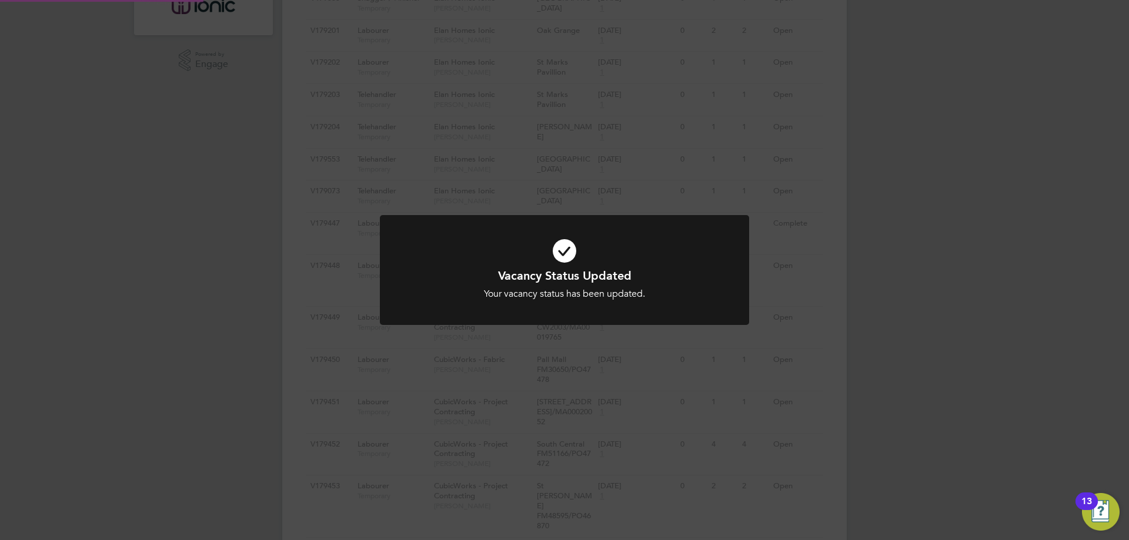
click at [908, 329] on div "Vacancy Status Updated Your vacancy status has been updated. Cancel Okay" at bounding box center [564, 270] width 1129 height 540
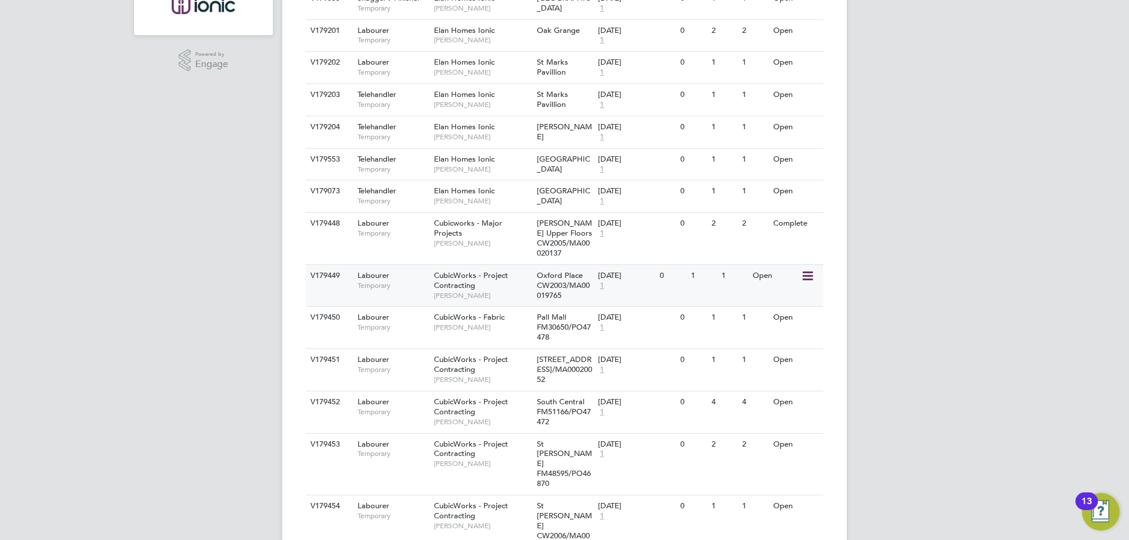
click at [802, 278] on icon at bounding box center [807, 276] width 12 height 14
click at [769, 335] on li "Update Status" at bounding box center [778, 336] width 68 height 16
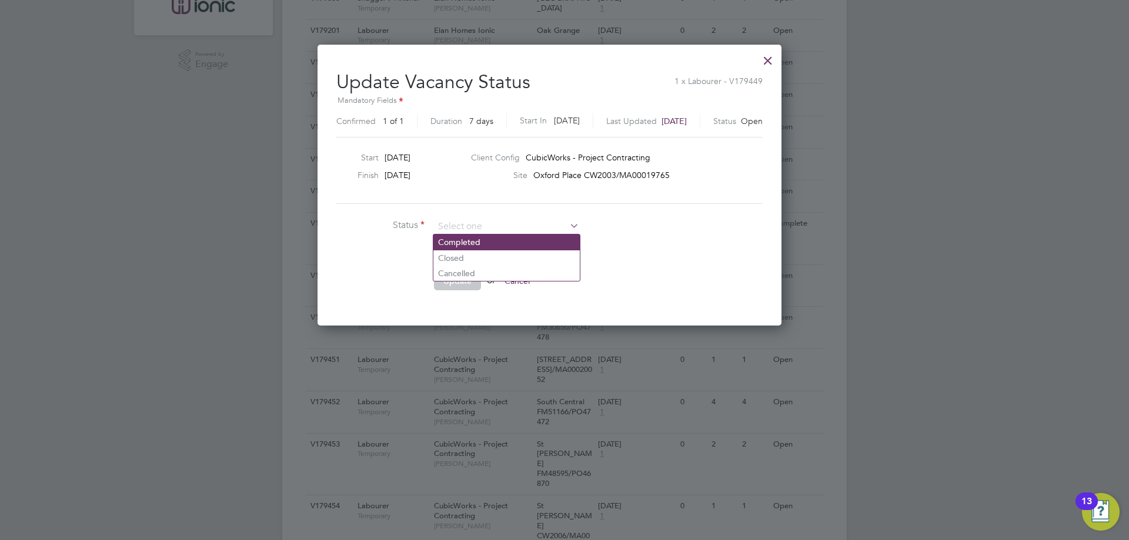
click at [453, 239] on li "Completed" at bounding box center [506, 242] width 146 height 15
type input "Completed"
click at [457, 274] on button "Update" at bounding box center [457, 281] width 47 height 19
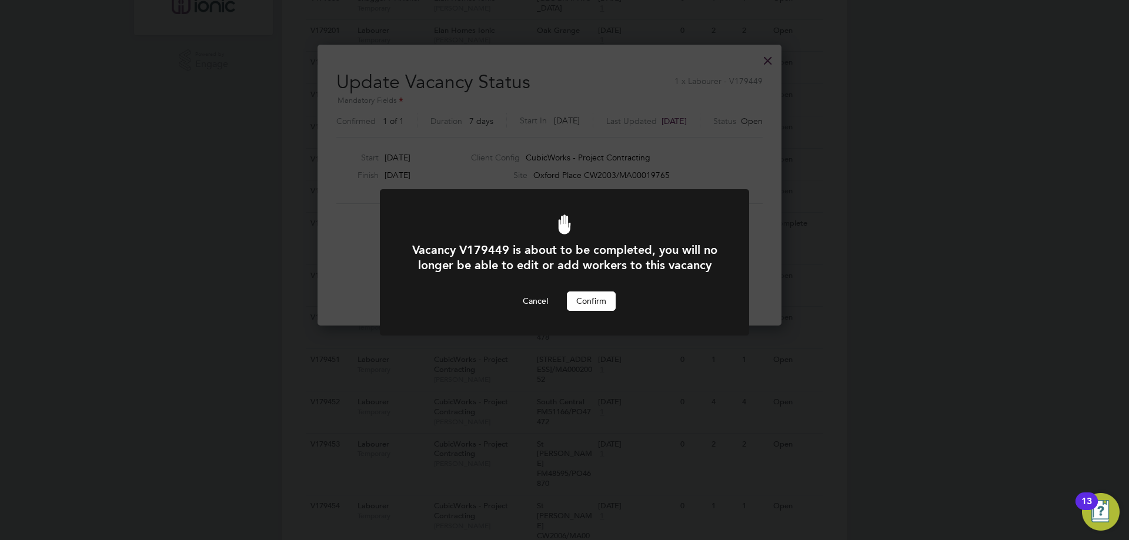
click at [583, 310] on button "Confirm" at bounding box center [591, 301] width 49 height 19
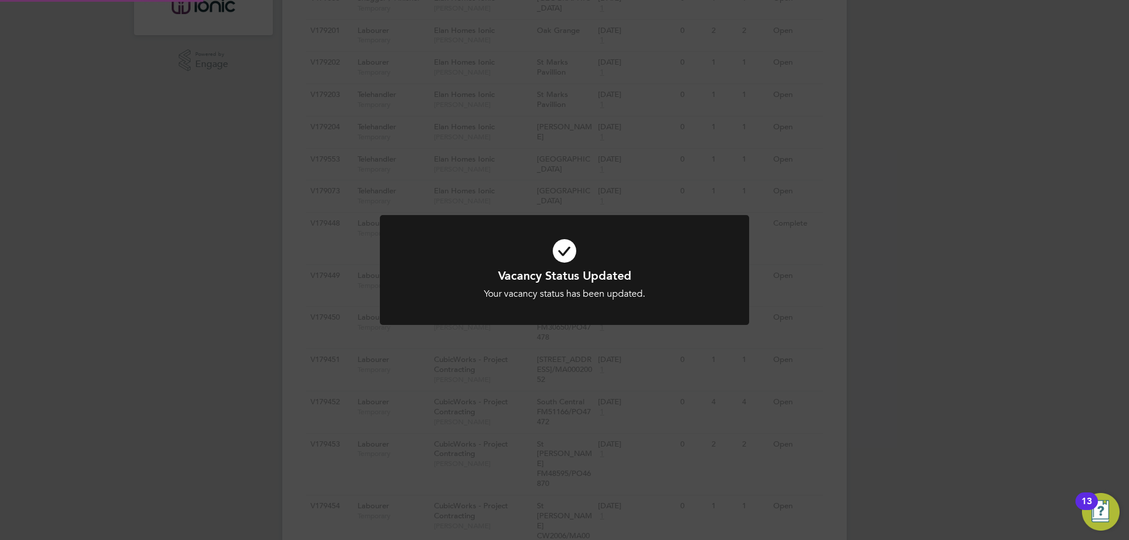
click at [967, 338] on div "Vacancy Status Updated Your vacancy status has been updated. Cancel Okay" at bounding box center [564, 270] width 1129 height 540
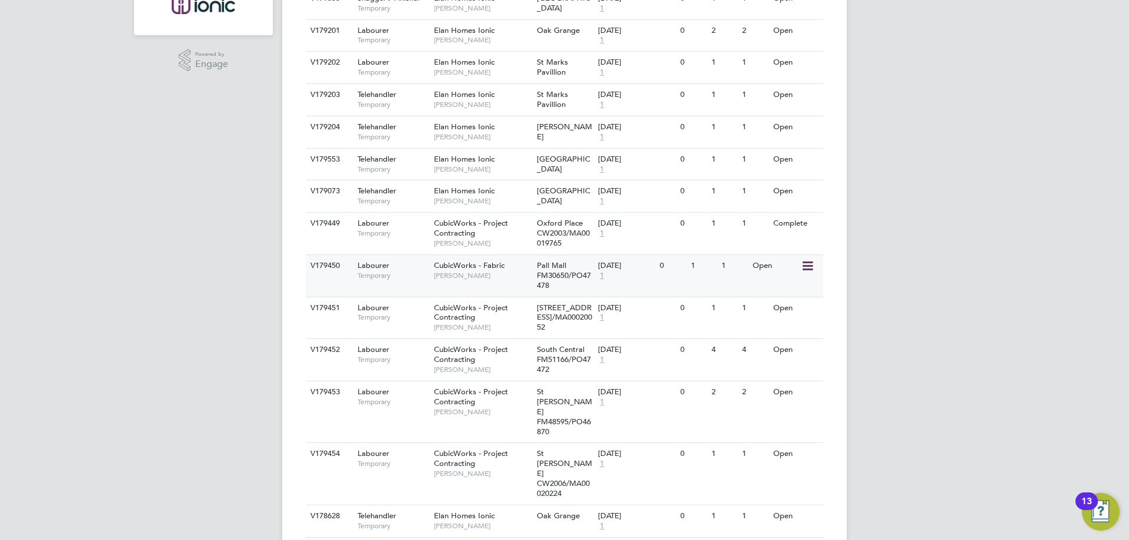
click at [804, 269] on icon at bounding box center [807, 266] width 12 height 14
click at [777, 326] on li "Update Status" at bounding box center [778, 326] width 68 height 16
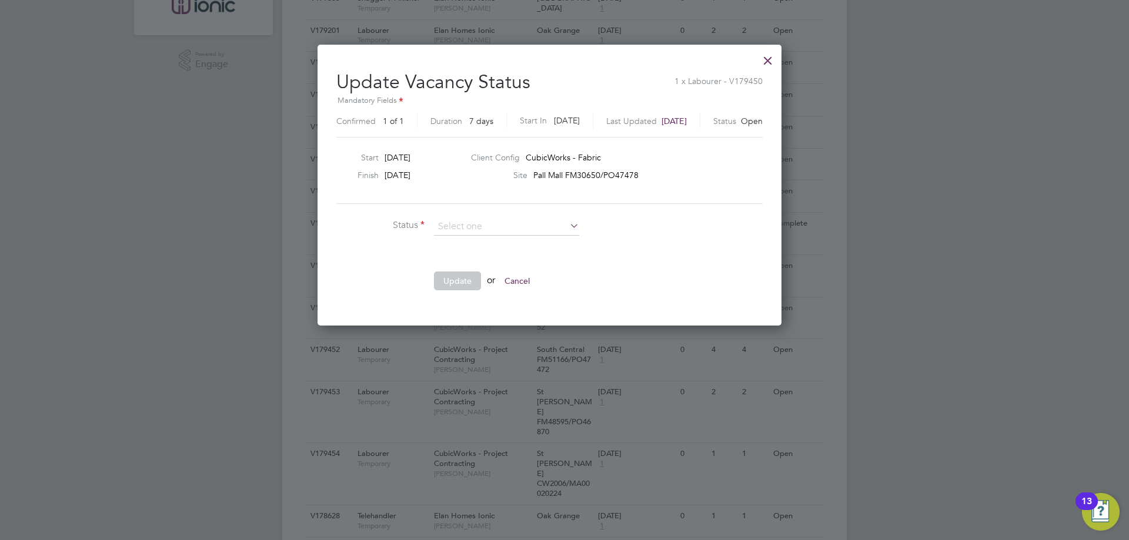
click at [492, 240] on li "Completed" at bounding box center [506, 242] width 146 height 15
type input "Completed"
click at [448, 282] on button "Update" at bounding box center [457, 281] width 47 height 19
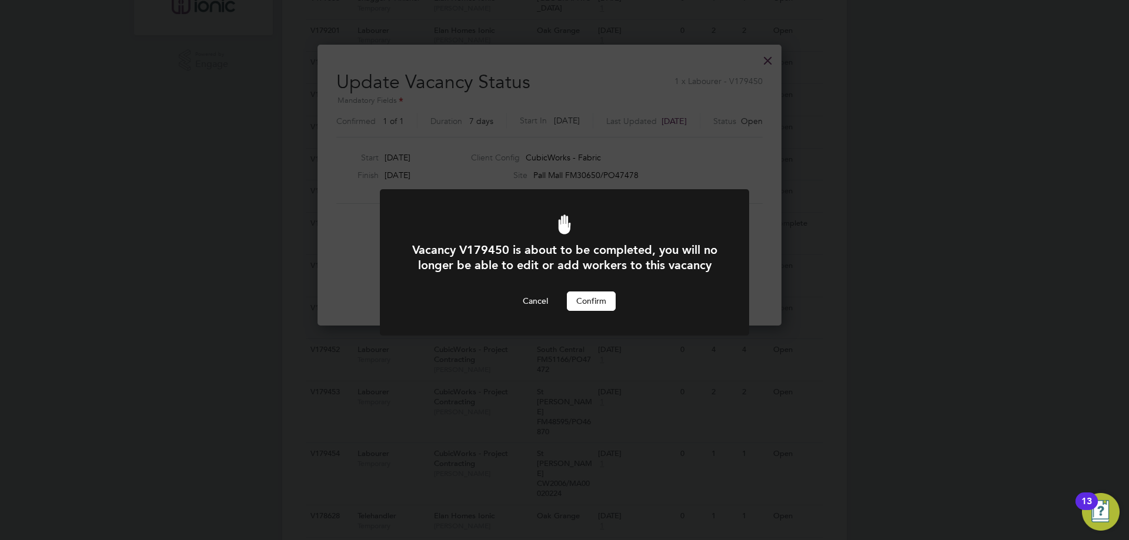
click at [597, 310] on button "Confirm" at bounding box center [591, 301] width 49 height 19
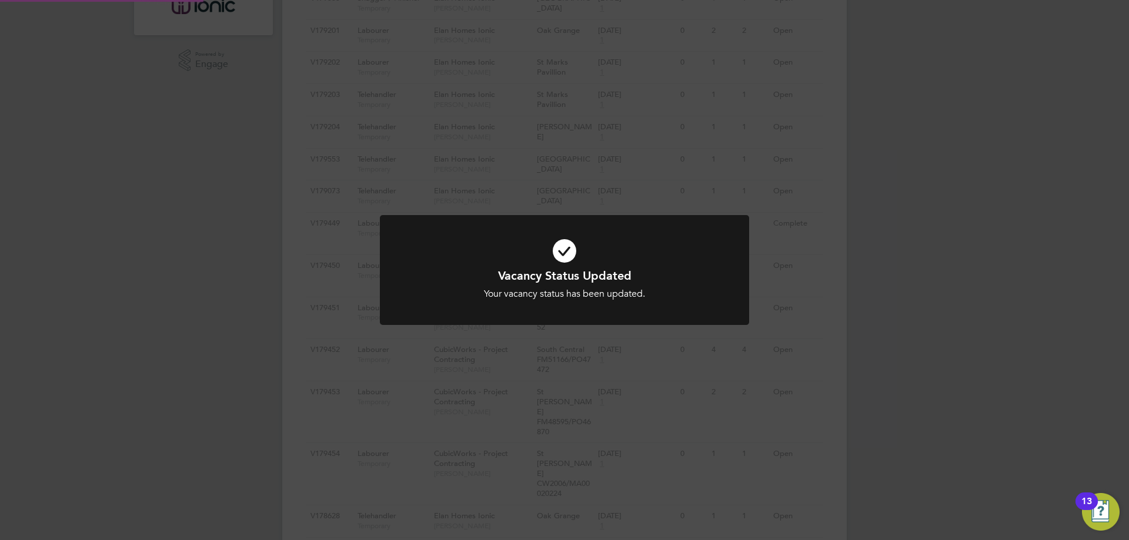
click at [909, 336] on div "Vacancy Status Updated Your vacancy status has been updated. Cancel Okay" at bounding box center [564, 270] width 1129 height 540
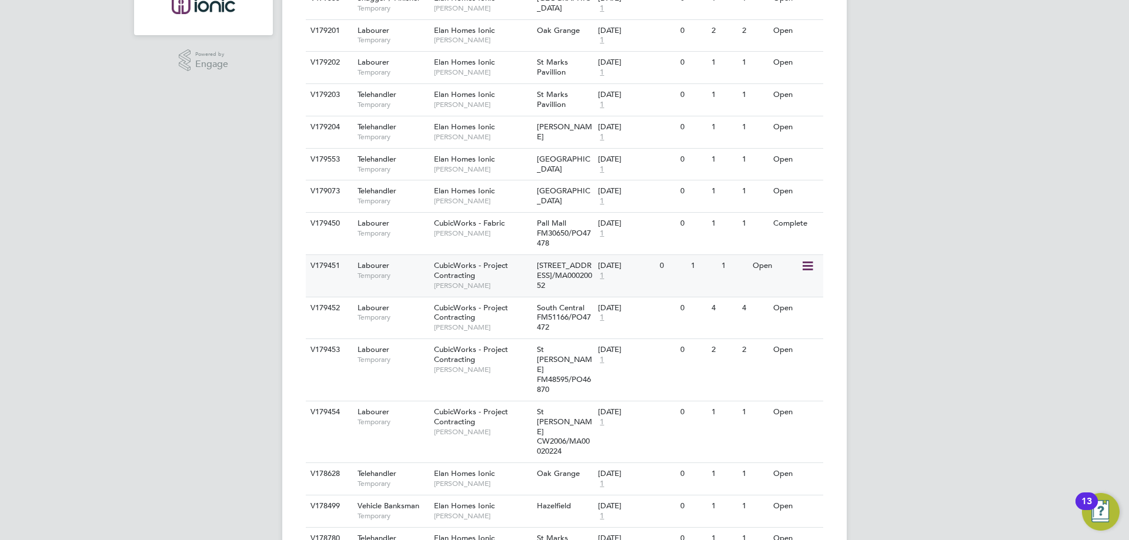
click at [809, 269] on icon at bounding box center [807, 266] width 12 height 14
click at [783, 326] on li "Update Status" at bounding box center [778, 326] width 68 height 16
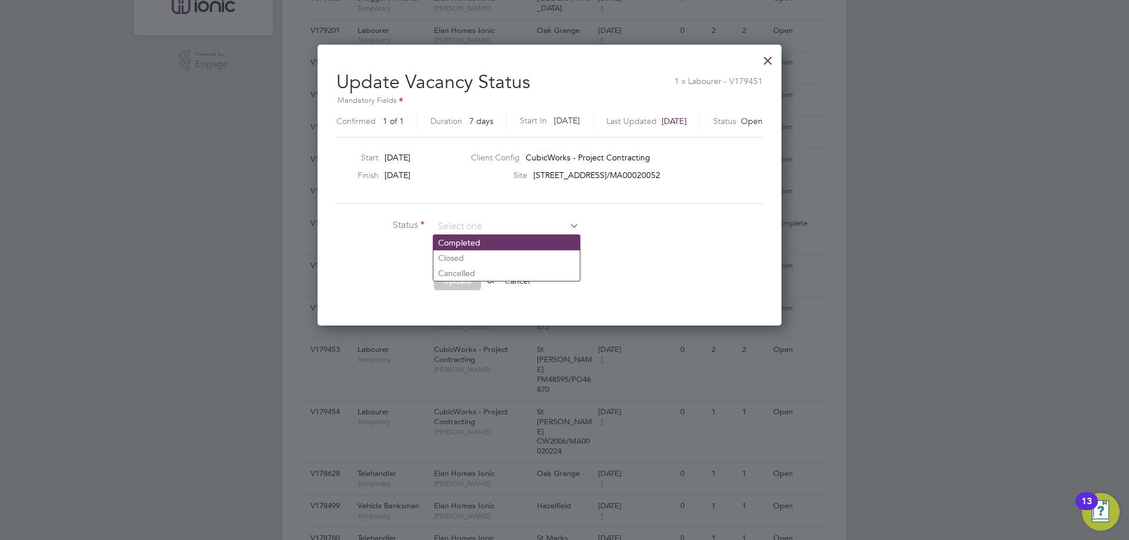
click at [524, 240] on li "Completed" at bounding box center [506, 242] width 146 height 15
type input "Completed"
drag, startPoint x: 445, startPoint y: 275, endPoint x: 443, endPoint y: 267, distance: 7.8
click at [446, 275] on button "Update" at bounding box center [457, 281] width 47 height 19
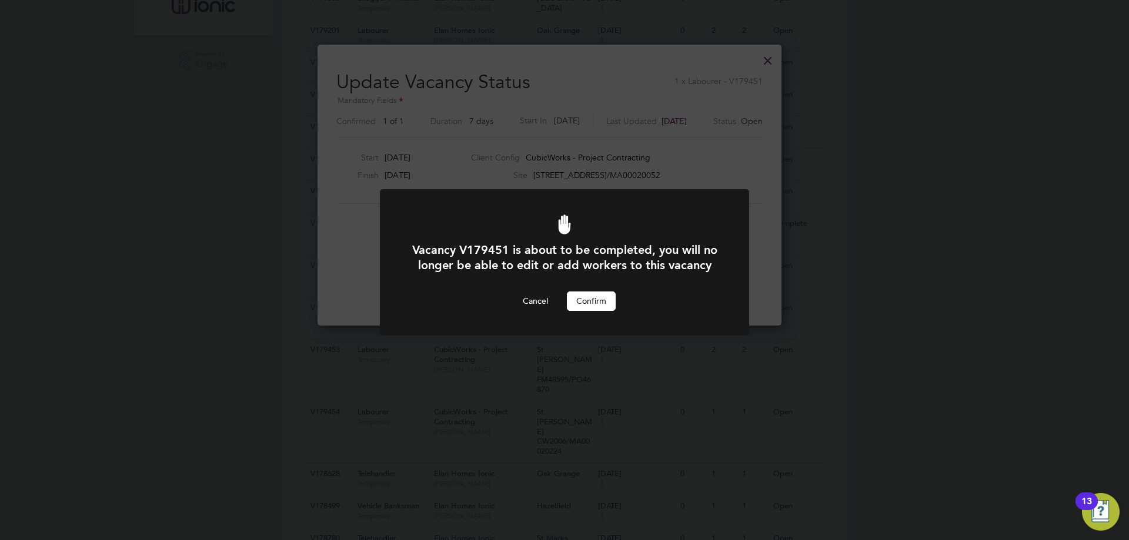
drag, startPoint x: 585, startPoint y: 310, endPoint x: 624, endPoint y: 327, distance: 42.2
click at [593, 310] on button "Confirm" at bounding box center [591, 301] width 49 height 19
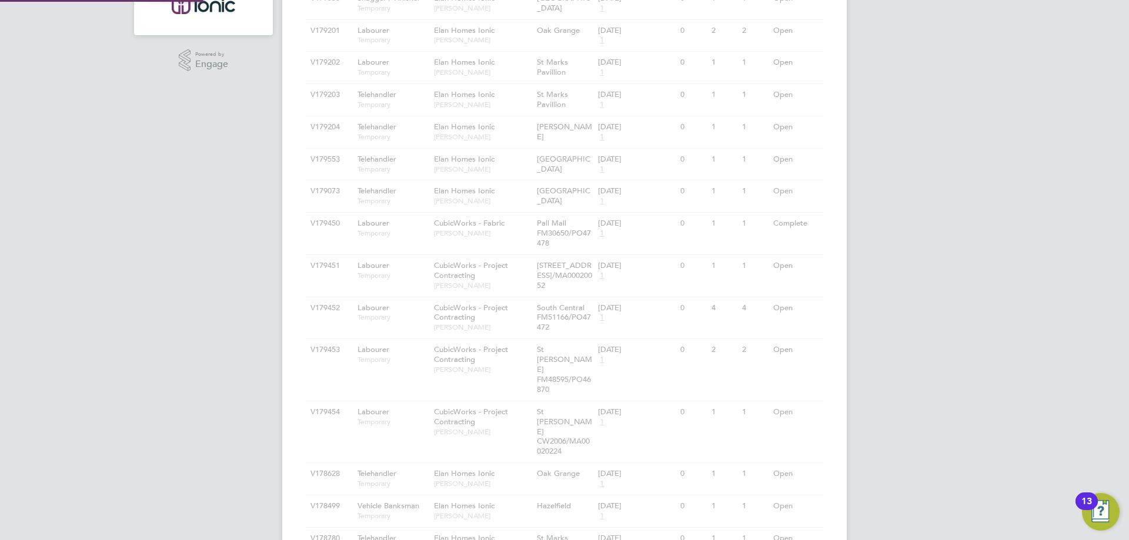
click at [608, 316] on div "Vacancies New Vacancy Vacancies I follow All Vacancies Client Config Site Posit…" at bounding box center [564, 309] width 564 height 1258
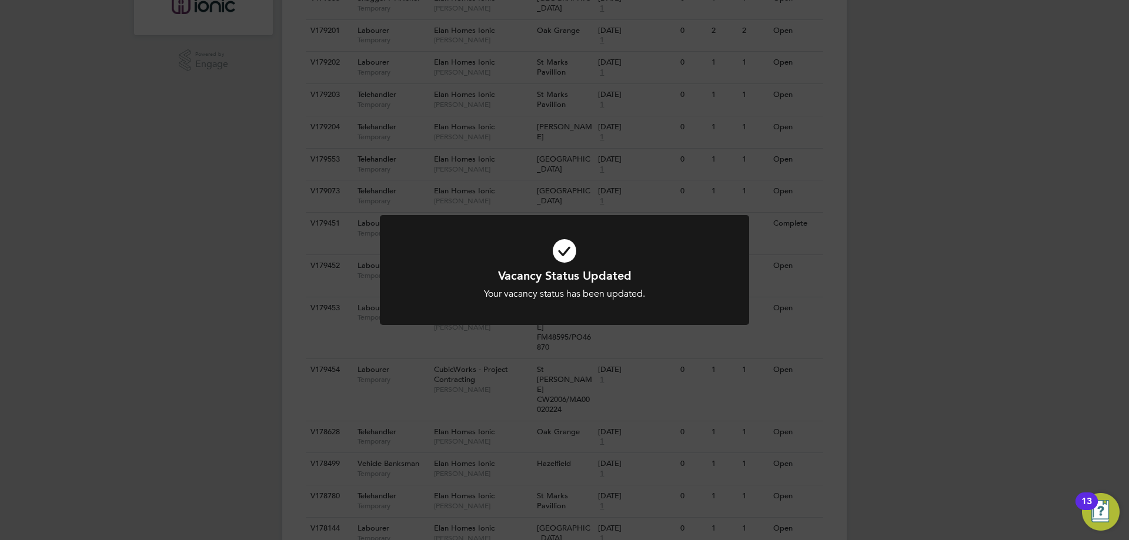
click at [916, 322] on div "Vacancy Status Updated Your vacancy status has been updated. Cancel Okay" at bounding box center [564, 270] width 1129 height 540
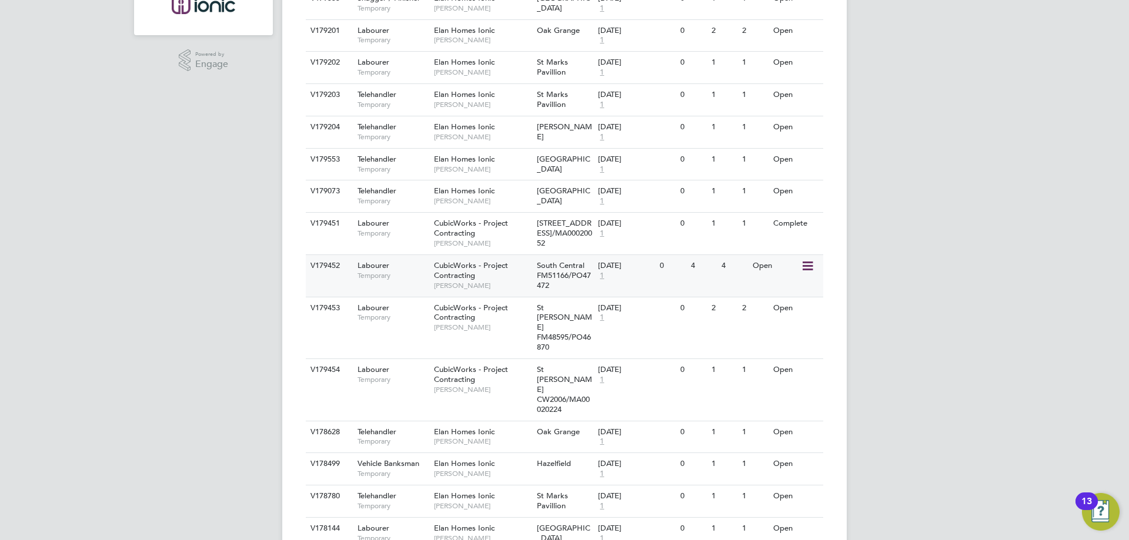
click at [804, 273] on icon at bounding box center [807, 266] width 12 height 14
click at [795, 336] on li "Update Status" at bounding box center [778, 336] width 68 height 16
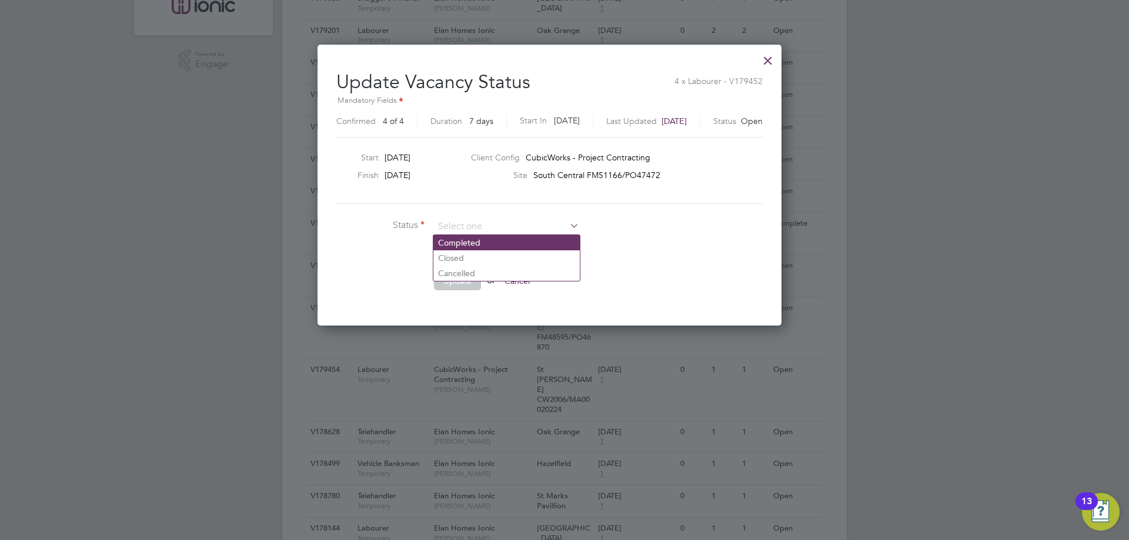
click at [477, 242] on li "Completed" at bounding box center [506, 242] width 146 height 15
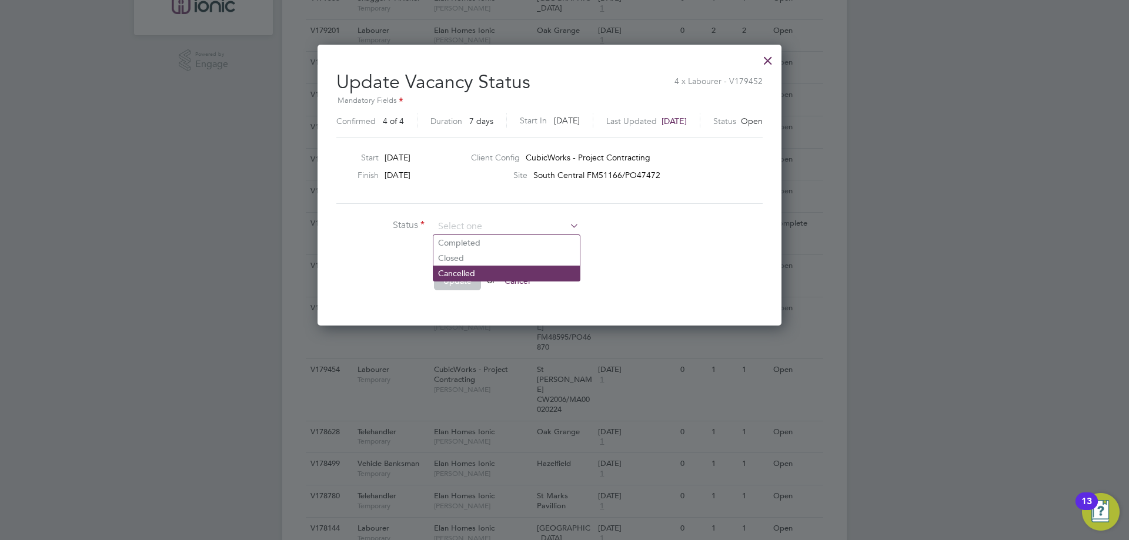
type input "Completed"
click at [458, 275] on button "Update" at bounding box center [457, 281] width 47 height 19
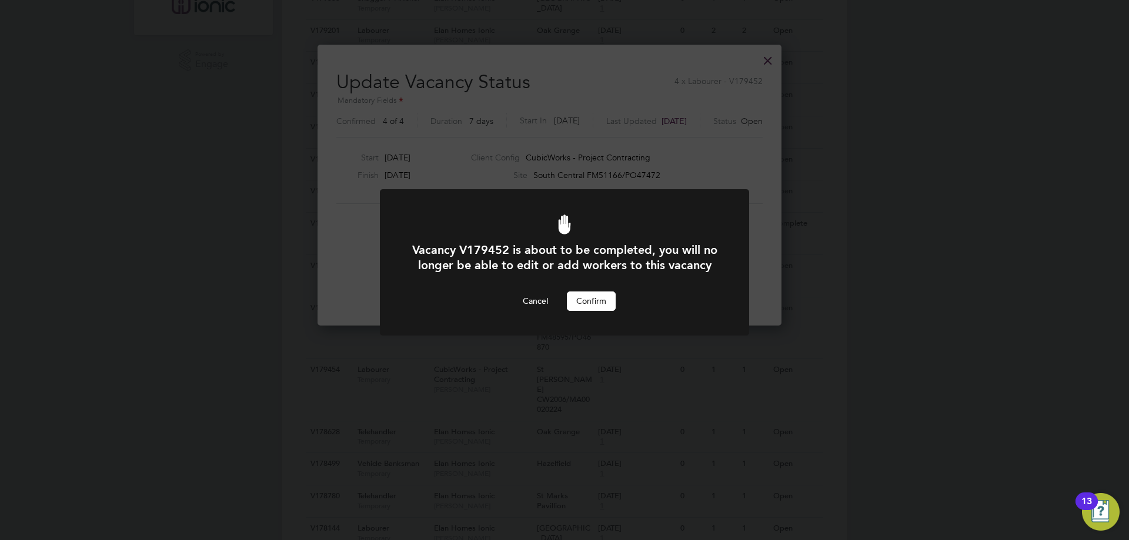
click at [602, 310] on button "Confirm" at bounding box center [591, 301] width 49 height 19
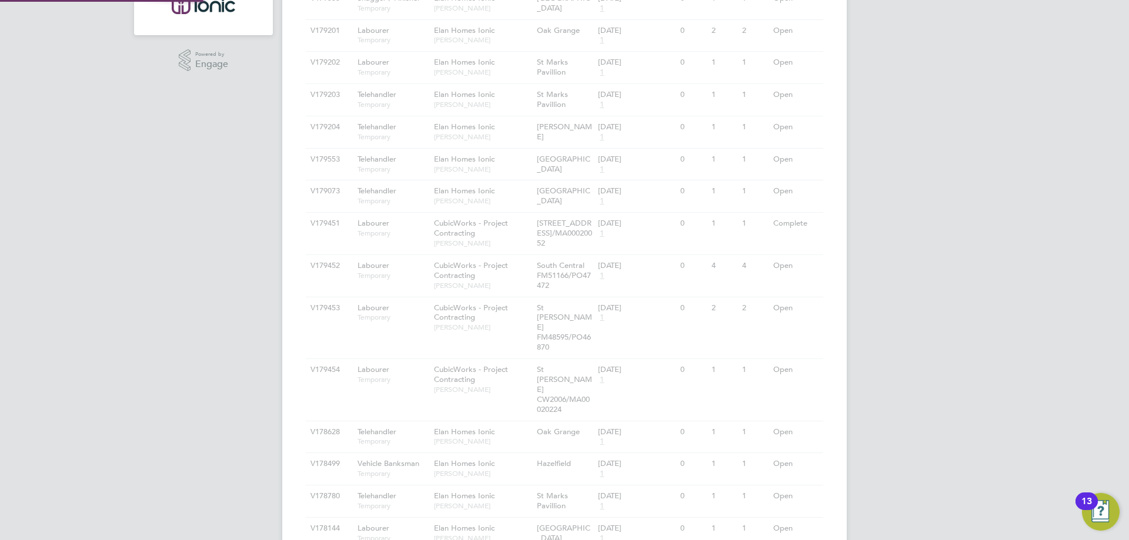
click at [938, 319] on div "Vacancy V179452 is about to be completed, you will no longer be able to edit or…" at bounding box center [564, 270] width 1129 height 540
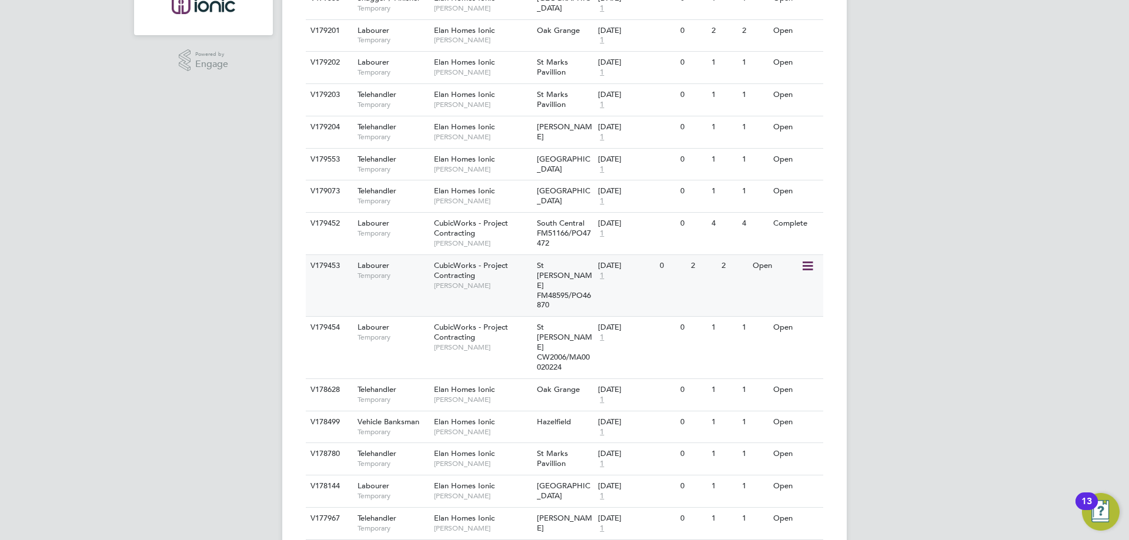
click at [809, 266] on icon at bounding box center [807, 266] width 12 height 14
click at [770, 330] on li "Update Status" at bounding box center [778, 326] width 68 height 16
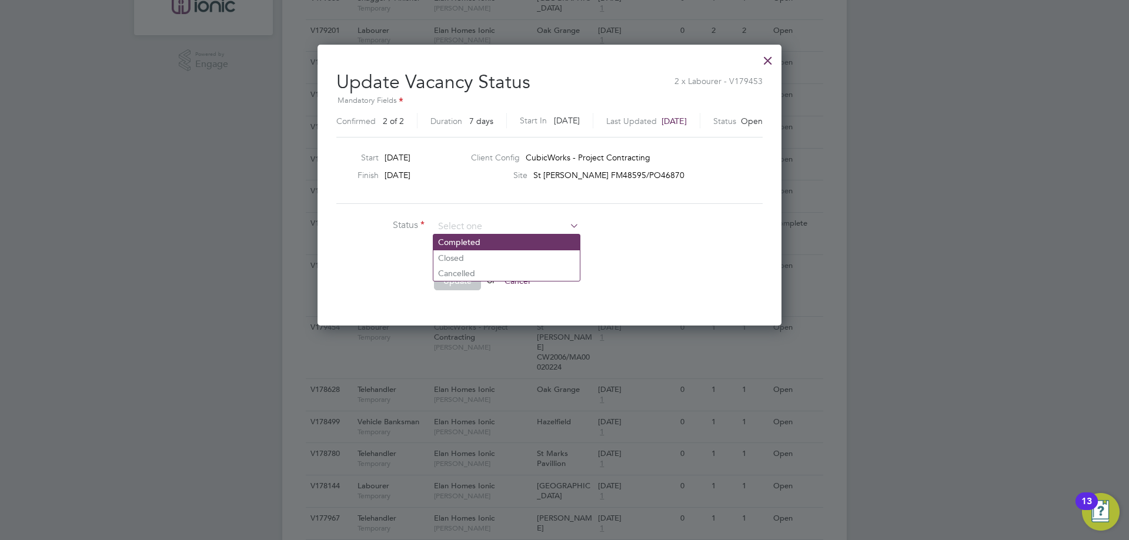
click at [502, 240] on li "Completed" at bounding box center [506, 242] width 146 height 15
type input "Completed"
click at [470, 275] on button "Update" at bounding box center [457, 281] width 47 height 19
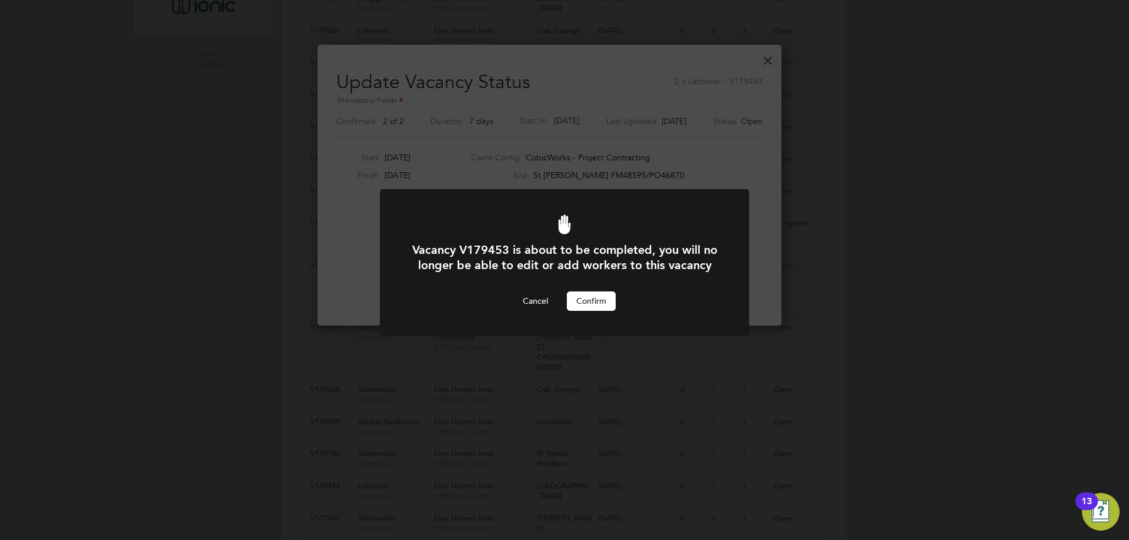
click at [602, 307] on button "Confirm" at bounding box center [591, 301] width 49 height 19
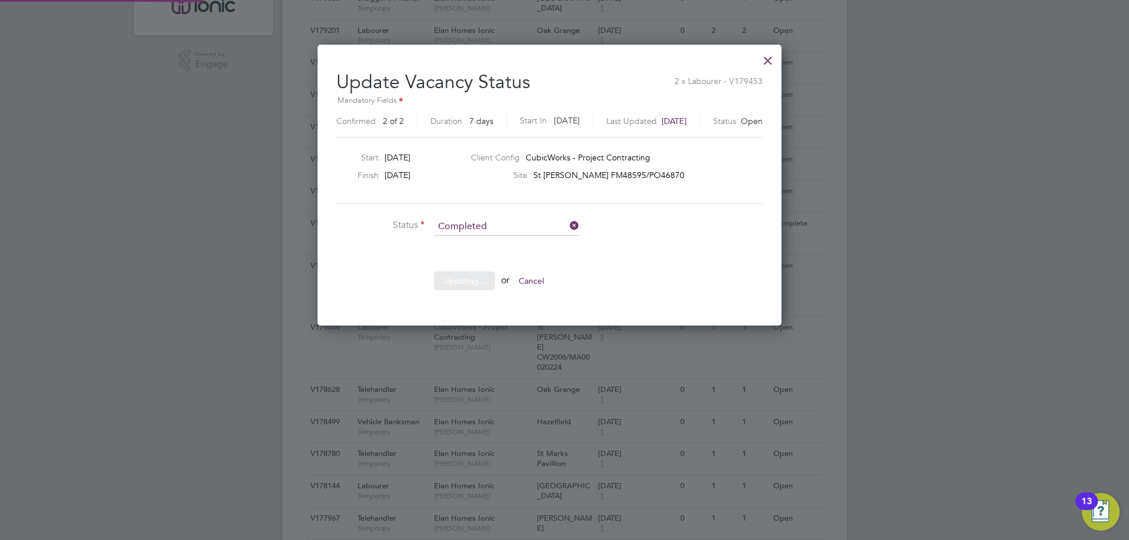
drag, startPoint x: 601, startPoint y: 311, endPoint x: 604, endPoint y: 303, distance: 8.7
click at [599, 311] on div "Vacancy V179453 is about to be completed, you will no longer be able to edit or…" at bounding box center [564, 269] width 369 height 160
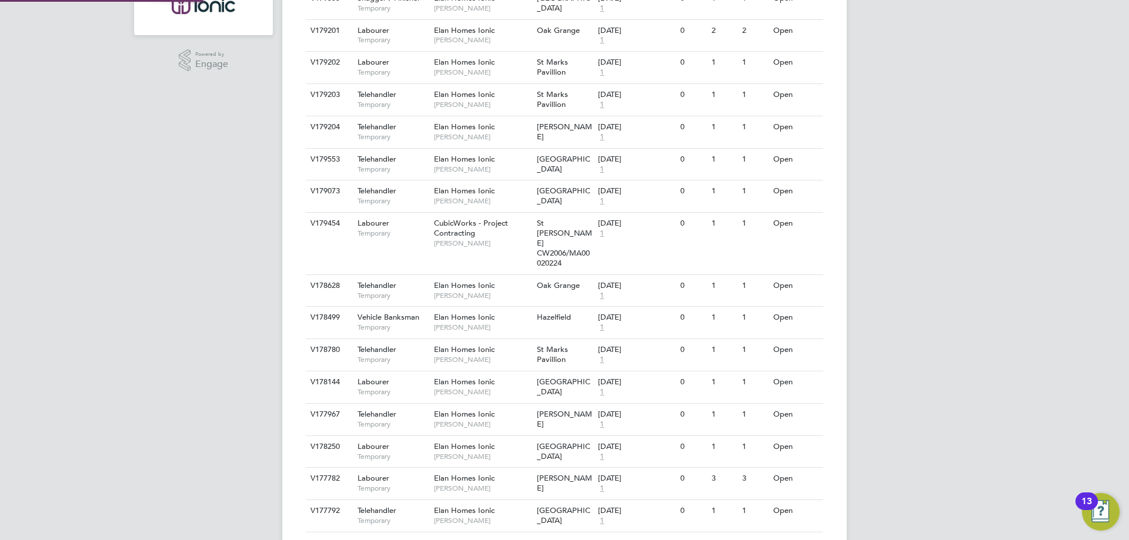
click at [944, 325] on div "LM [PERSON_NAME] Notifications Applications: Network Team Members Businesses Si…" at bounding box center [564, 207] width 1129 height 1121
click at [809, 225] on icon at bounding box center [807, 224] width 12 height 14
click at [792, 283] on li "Update Status" at bounding box center [778, 284] width 68 height 16
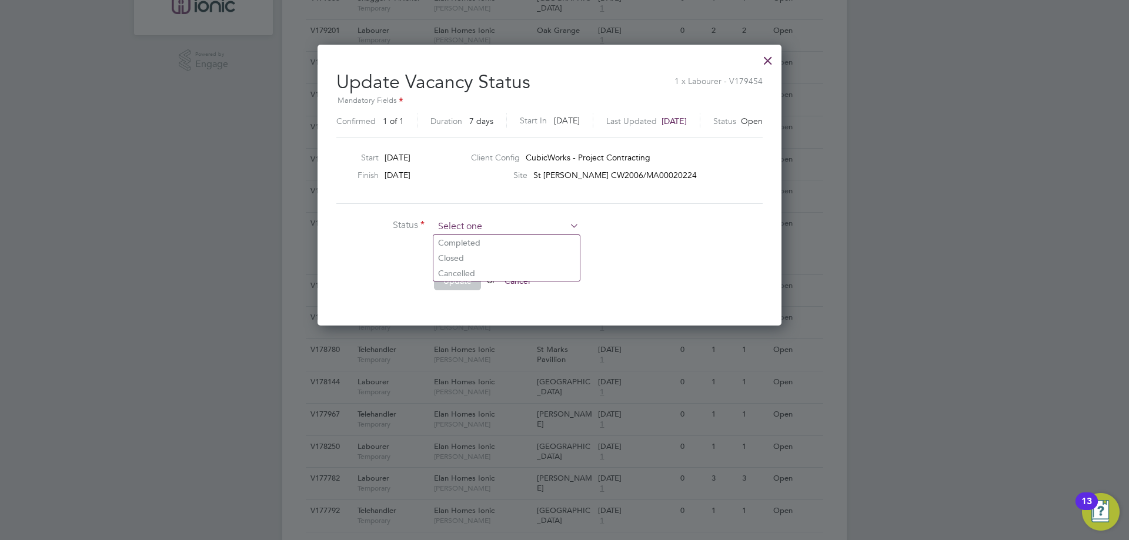
click at [459, 230] on input at bounding box center [506, 227] width 145 height 18
click at [463, 242] on li "Completed" at bounding box center [506, 242] width 146 height 15
type input "Completed"
click at [459, 282] on button "Update" at bounding box center [457, 281] width 47 height 19
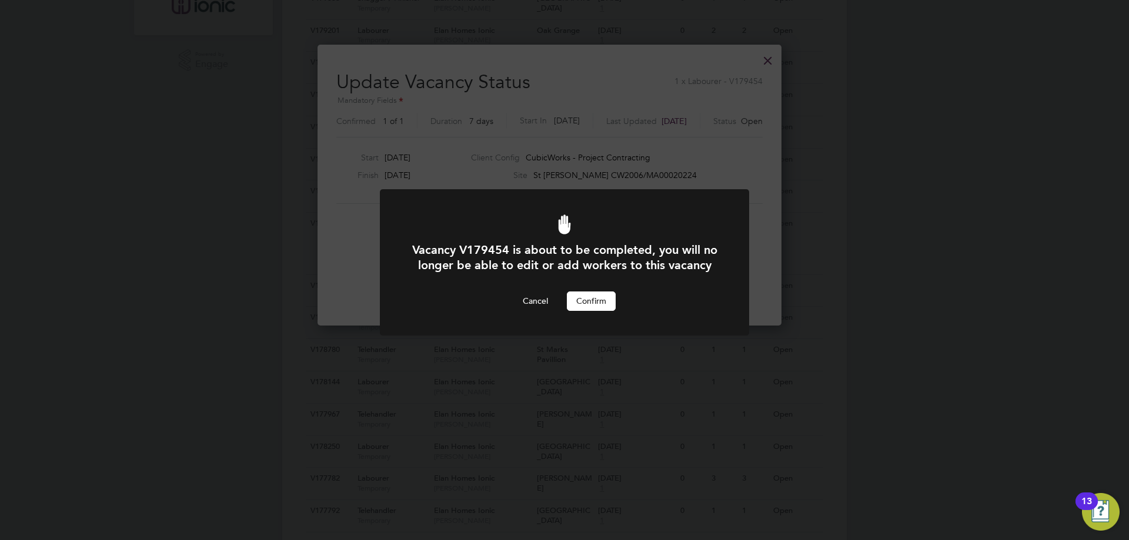
click at [594, 310] on button "Confirm" at bounding box center [591, 301] width 49 height 19
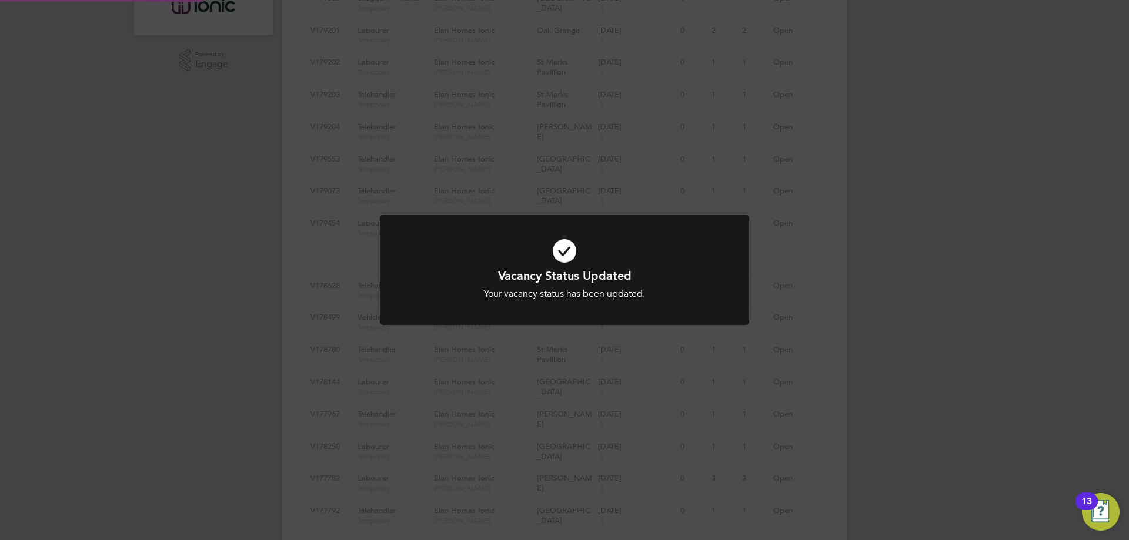
click at [880, 306] on div "Vacancy Status Updated Your vacancy status has been updated. Cancel Okay" at bounding box center [564, 270] width 1129 height 540
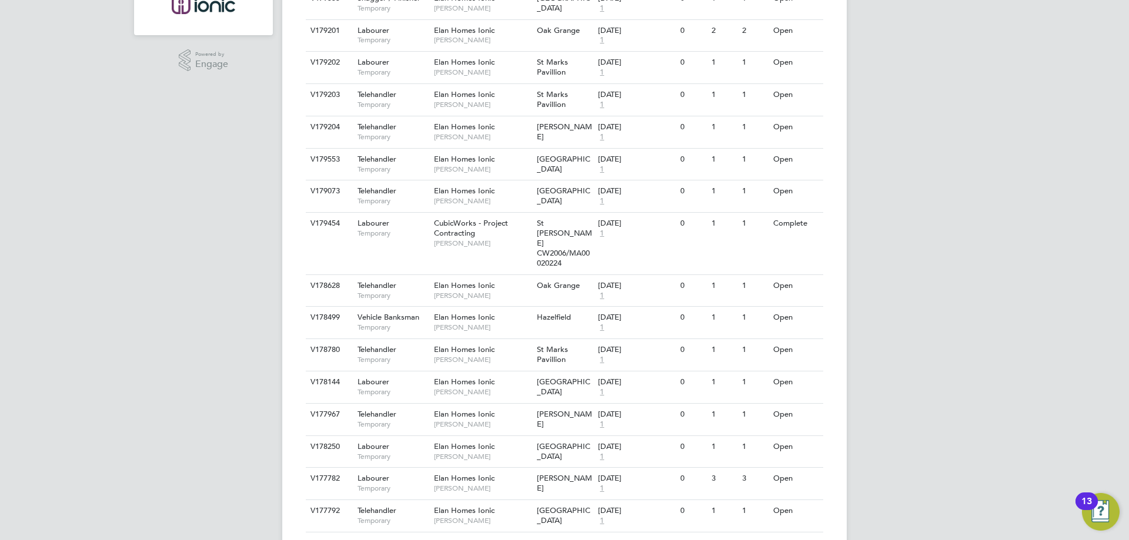
click at [881, 269] on div "LM [PERSON_NAME] Notifications Applications: Network Team Members Businesses Si…" at bounding box center [564, 207] width 1129 height 1121
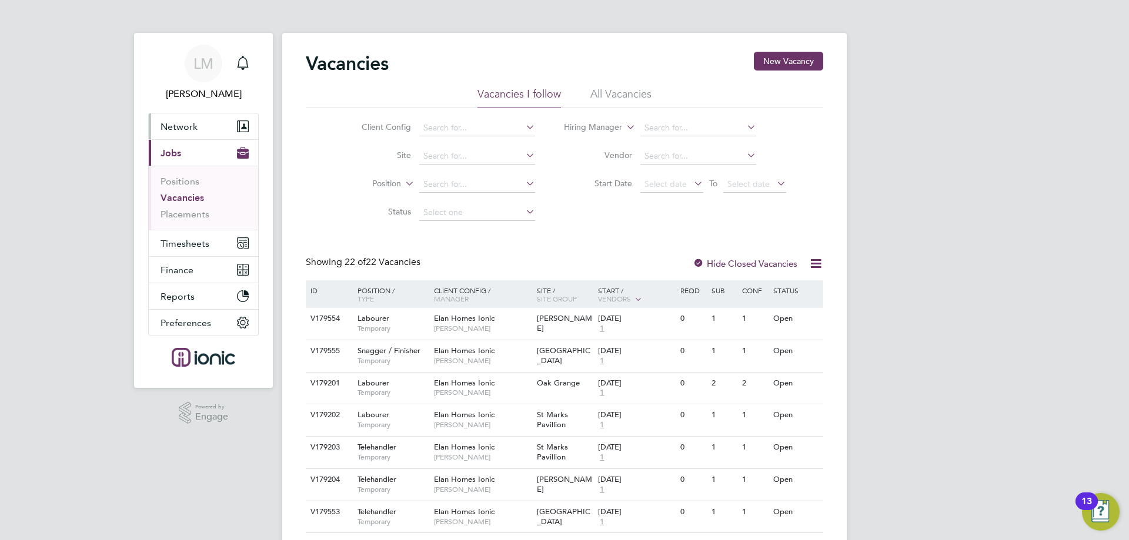
click at [201, 122] on button "Network" at bounding box center [203, 126] width 109 height 26
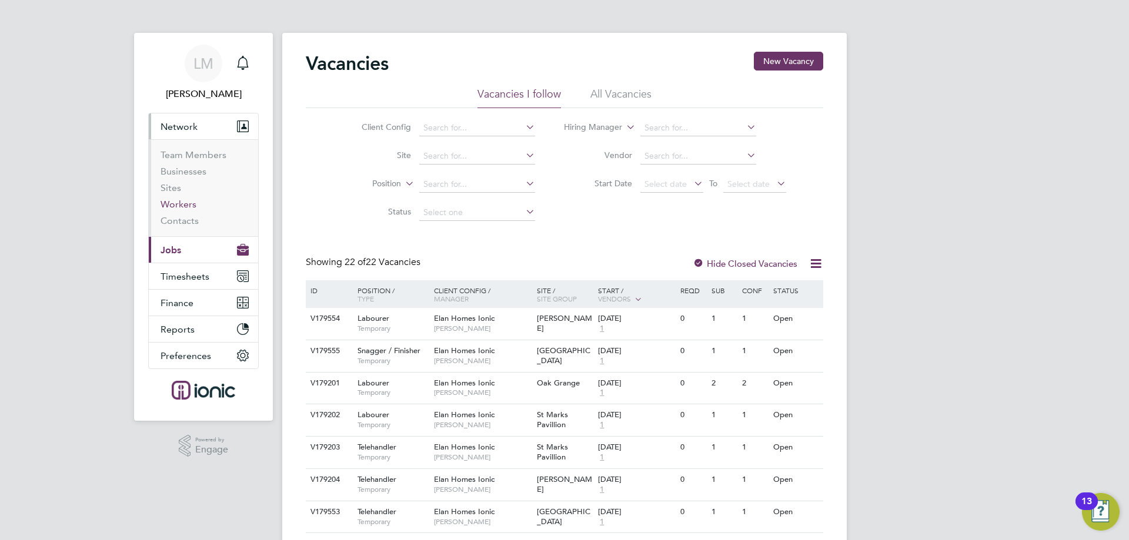
click at [182, 203] on link "Workers" at bounding box center [179, 204] width 36 height 11
